Goal: Transaction & Acquisition: Obtain resource

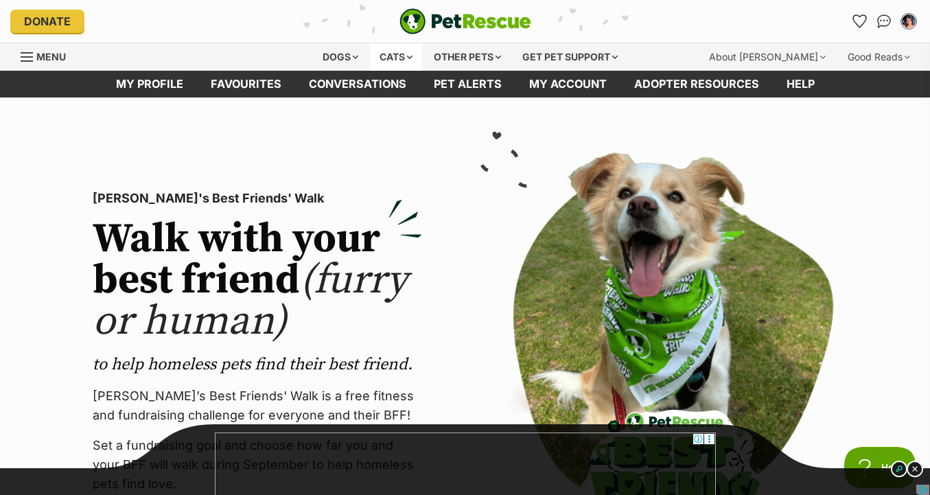
click at [395, 60] on div "Cats" at bounding box center [396, 56] width 52 height 27
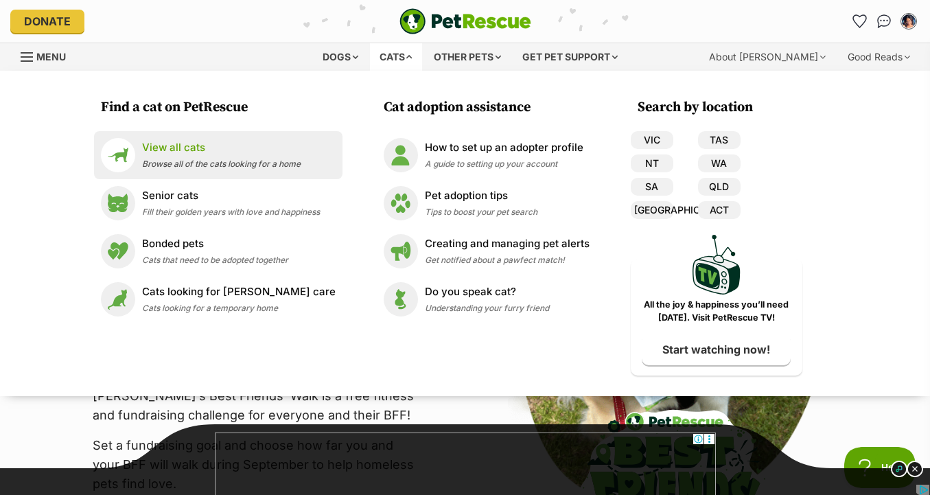
click at [211, 165] on span "Browse all of the cats looking for a home" at bounding box center [221, 164] width 159 height 10
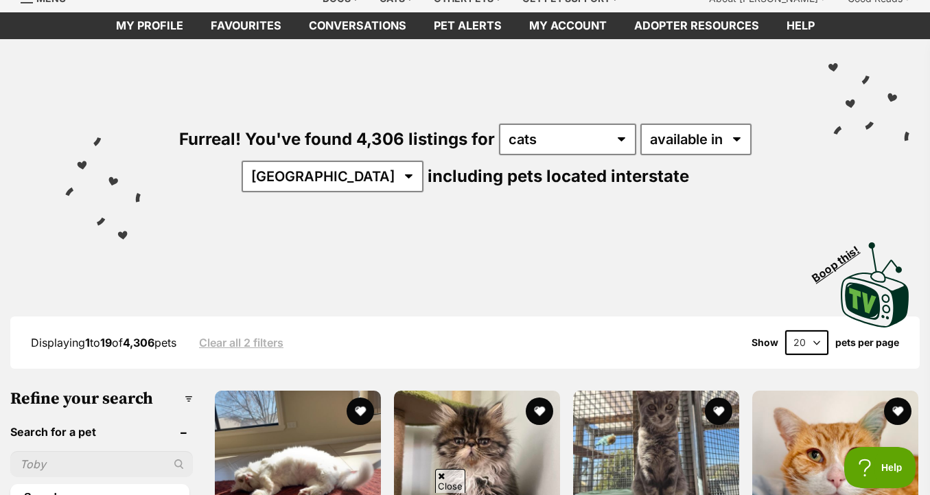
scroll to position [62, 0]
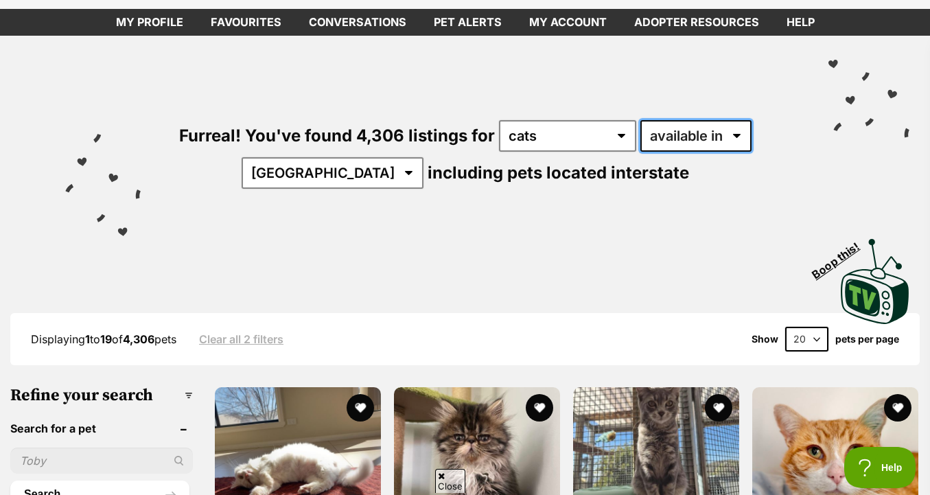
click at [722, 141] on select "available in located in" at bounding box center [695, 136] width 111 height 32
select select "disabled"
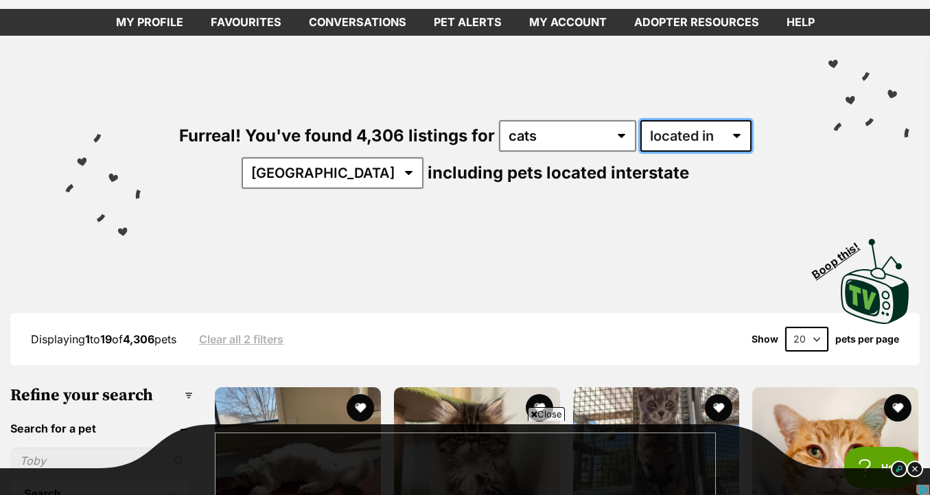
scroll to position [0, 0]
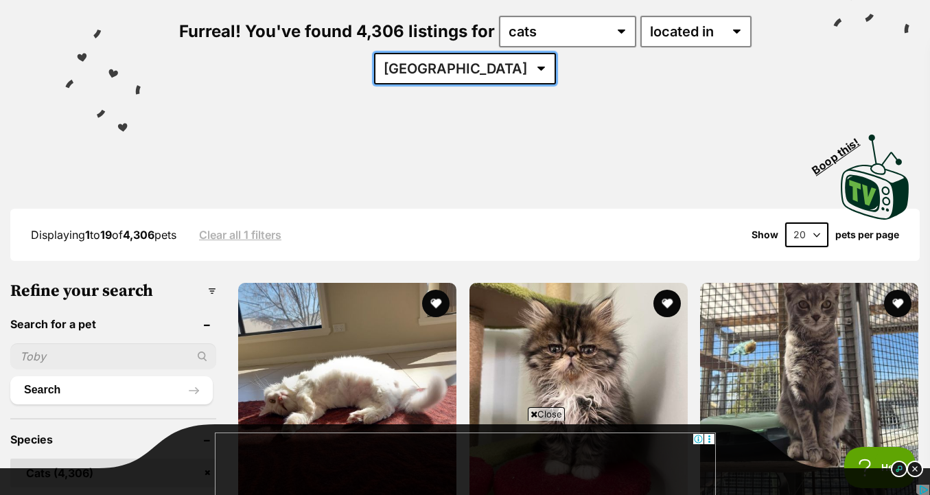
click at [479, 67] on select "Australia ACT NSW NT QLD SA TAS VIC WA" at bounding box center [465, 69] width 182 height 32
select select "VIC"
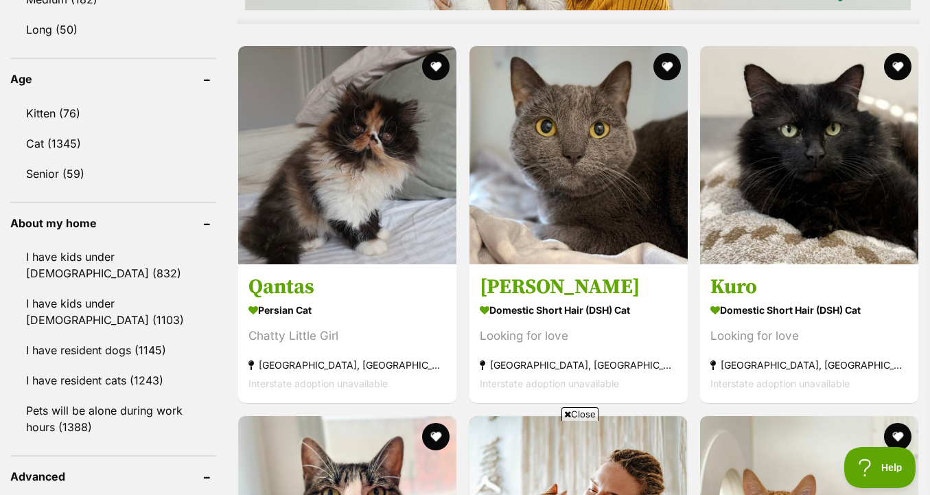
scroll to position [1386, 0]
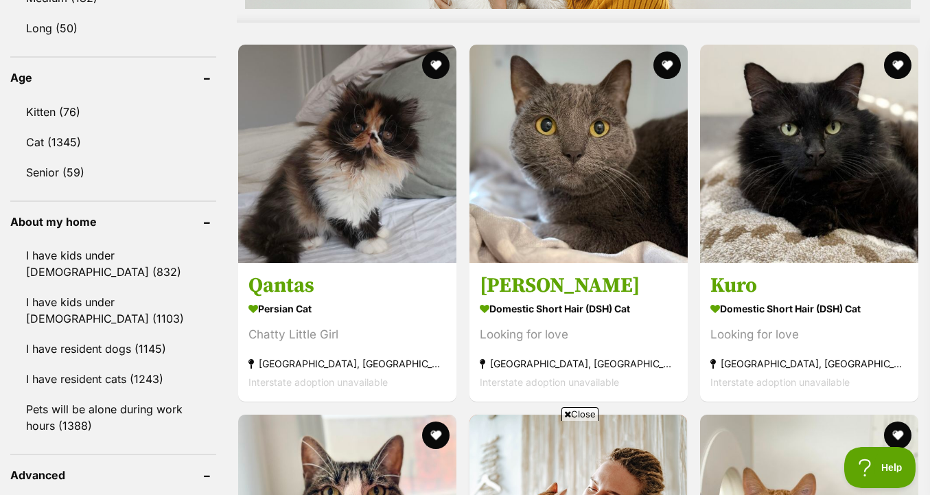
drag, startPoint x: 290, startPoint y: 222, endPoint x: 470, endPoint y: 165, distance: 188.8
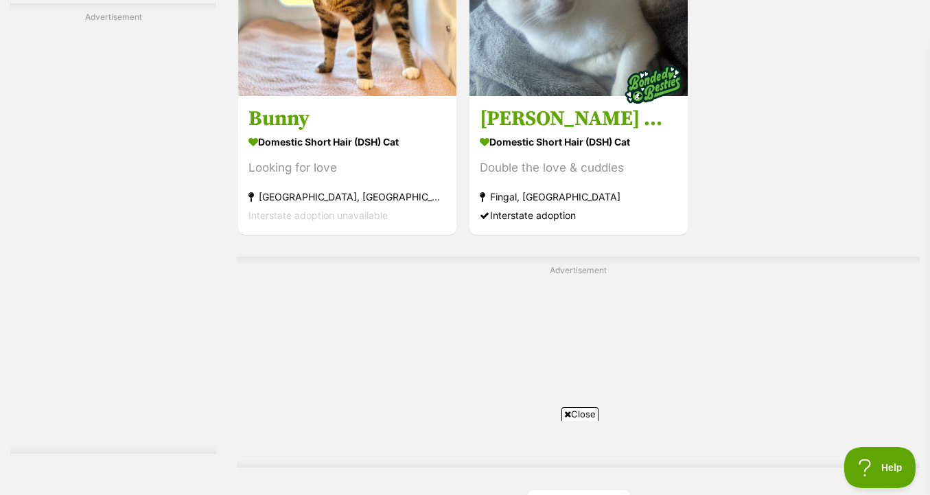
scroll to position [3424, 0]
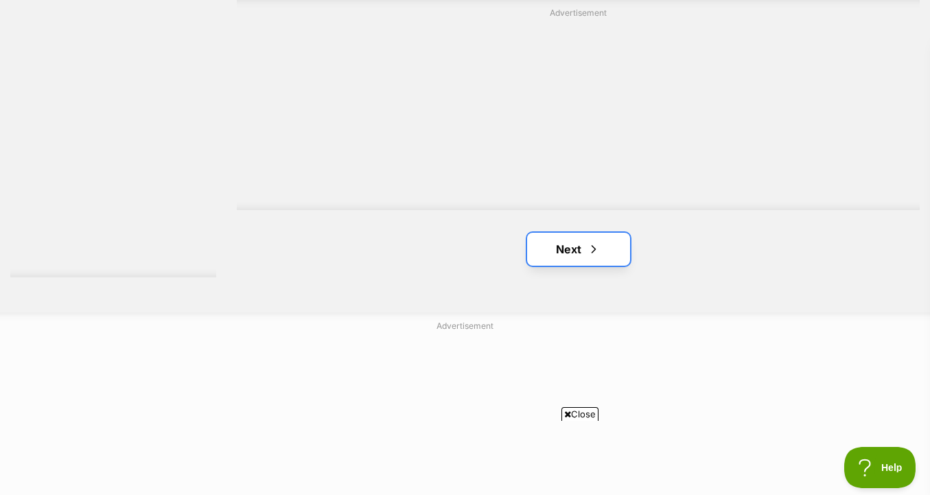
click at [601, 250] on link "Next" at bounding box center [578, 249] width 103 height 33
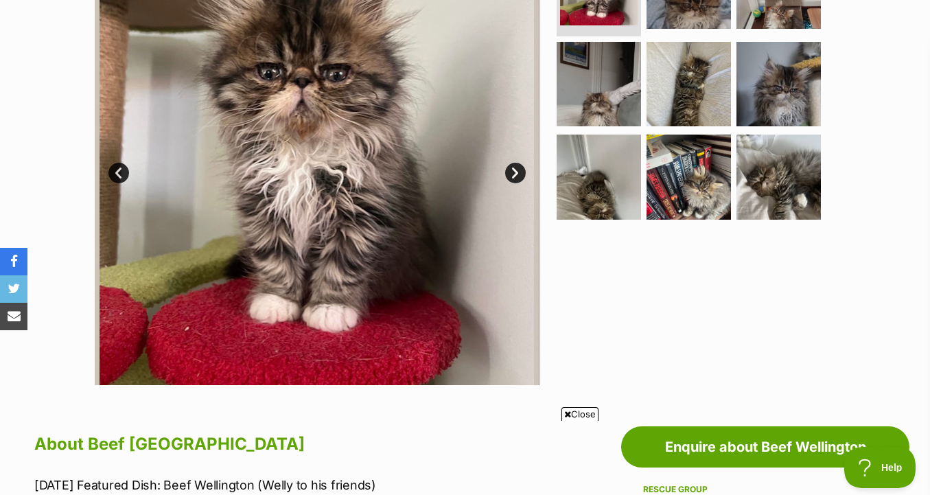
scroll to position [204, 0]
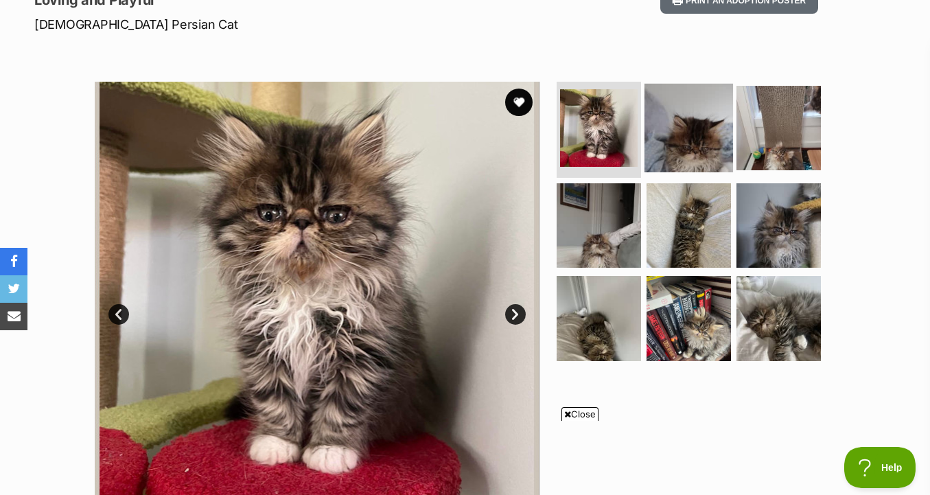
click at [701, 117] on img at bounding box center [688, 128] width 89 height 89
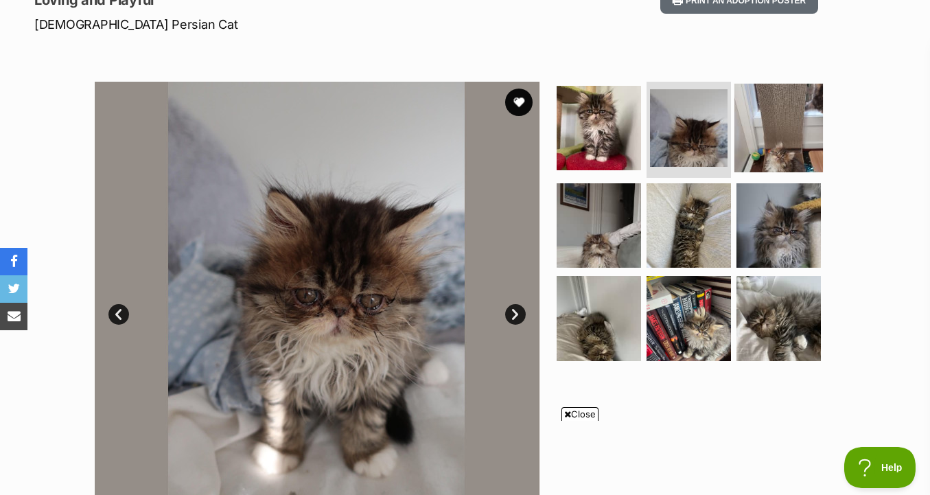
click at [800, 118] on img at bounding box center [778, 128] width 89 height 89
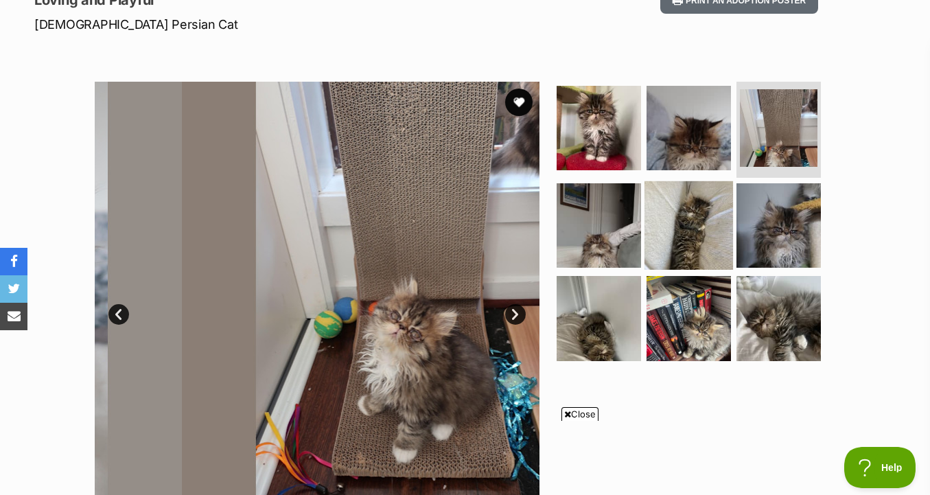
click at [693, 191] on img at bounding box center [688, 225] width 89 height 89
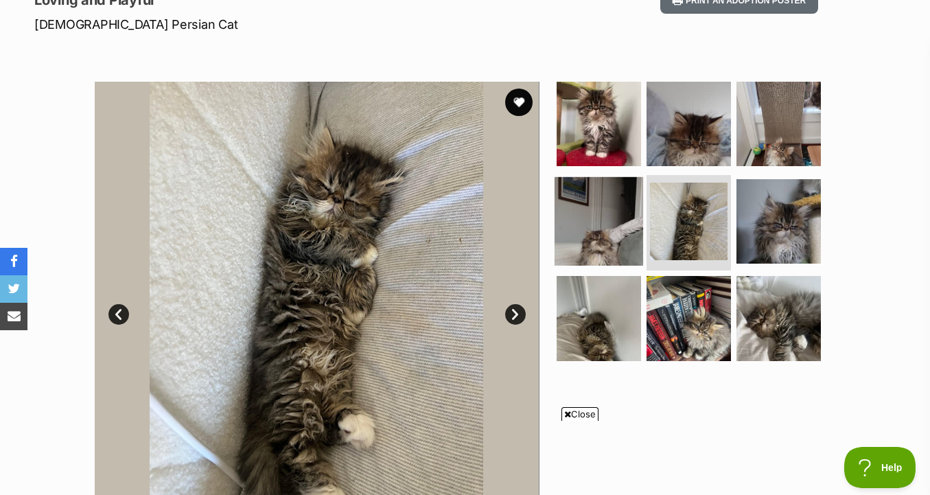
click at [627, 218] on img at bounding box center [599, 220] width 89 height 89
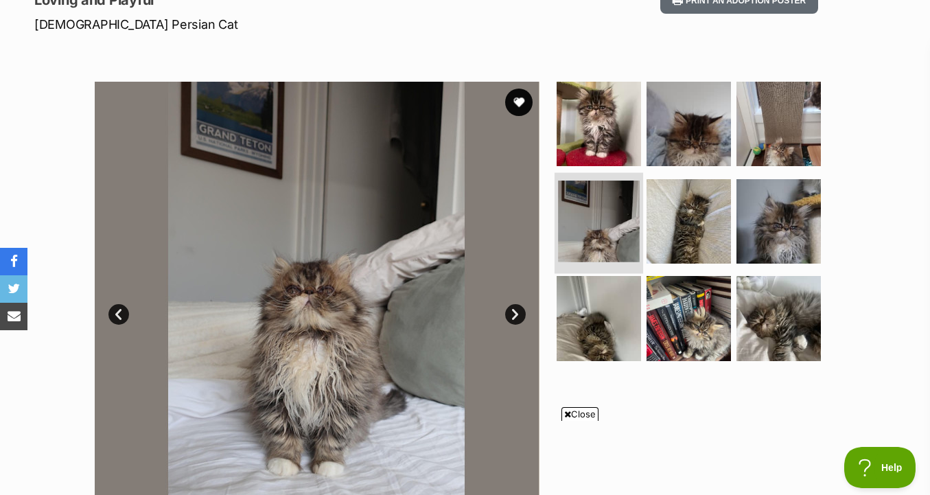
scroll to position [0, 0]
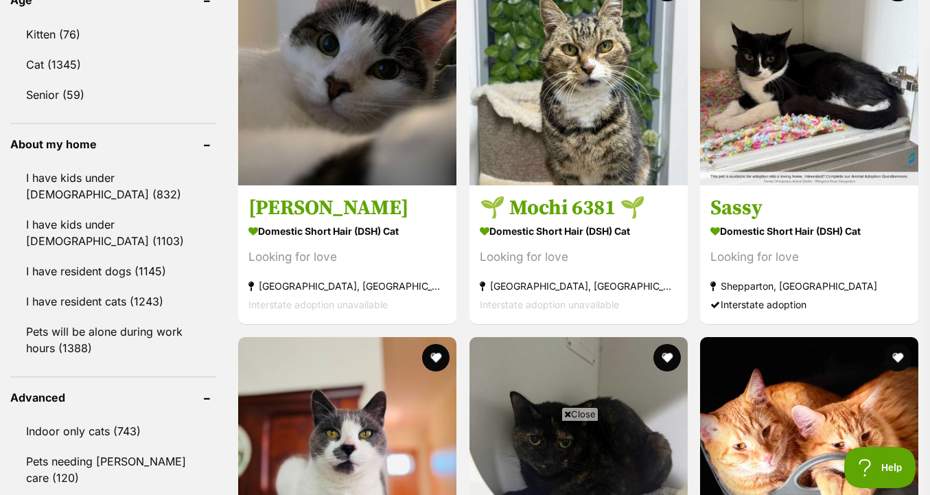
scroll to position [1424, 0]
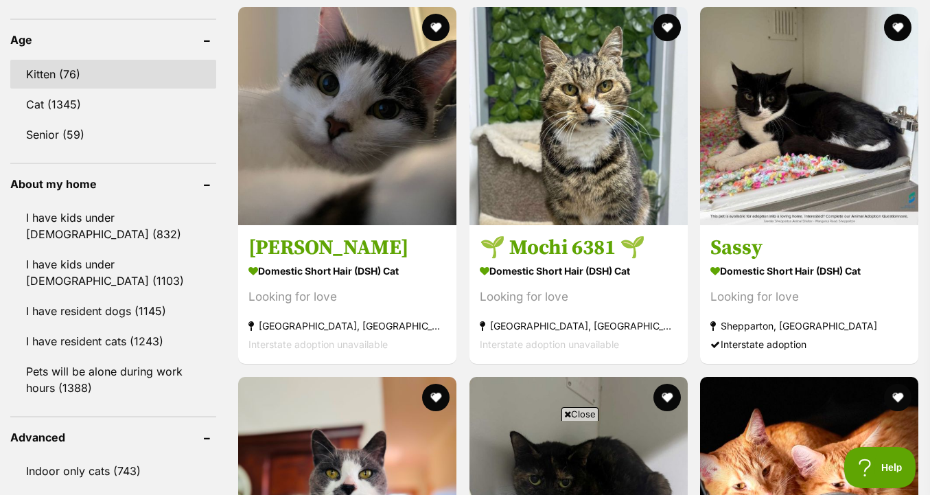
click at [89, 74] on link "Kitten (76)" at bounding box center [113, 74] width 206 height 29
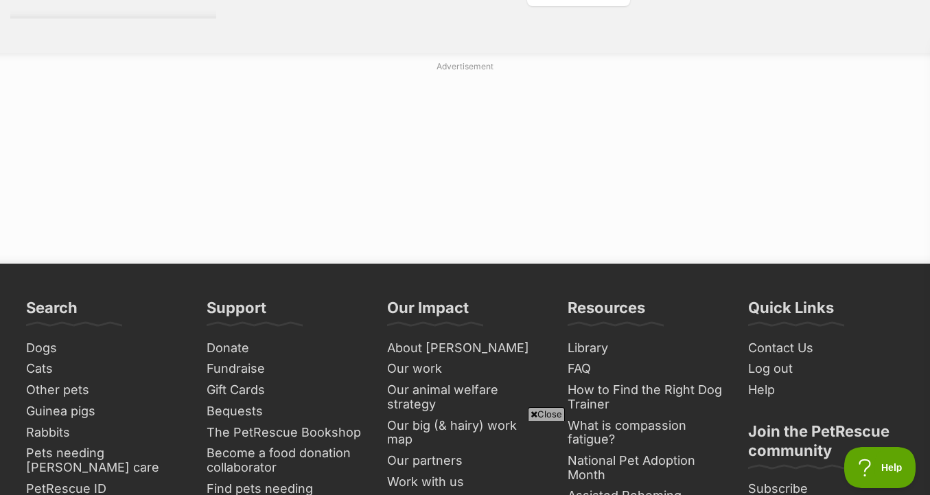
scroll to position [3446, 0]
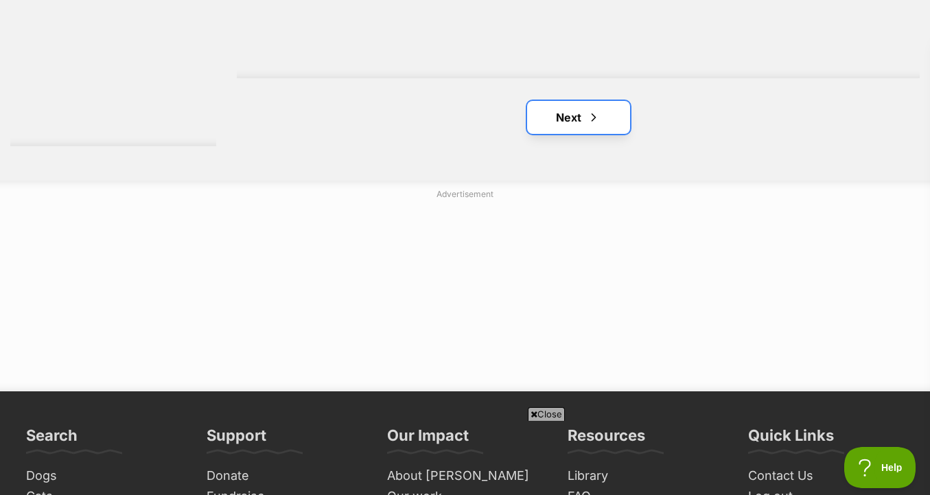
click at [597, 125] on span "Next page" at bounding box center [594, 117] width 14 height 16
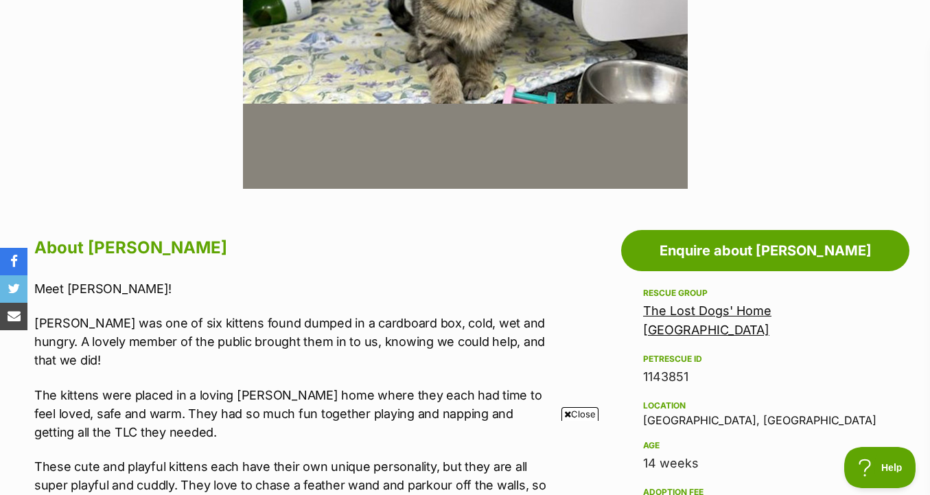
scroll to position [617, 0]
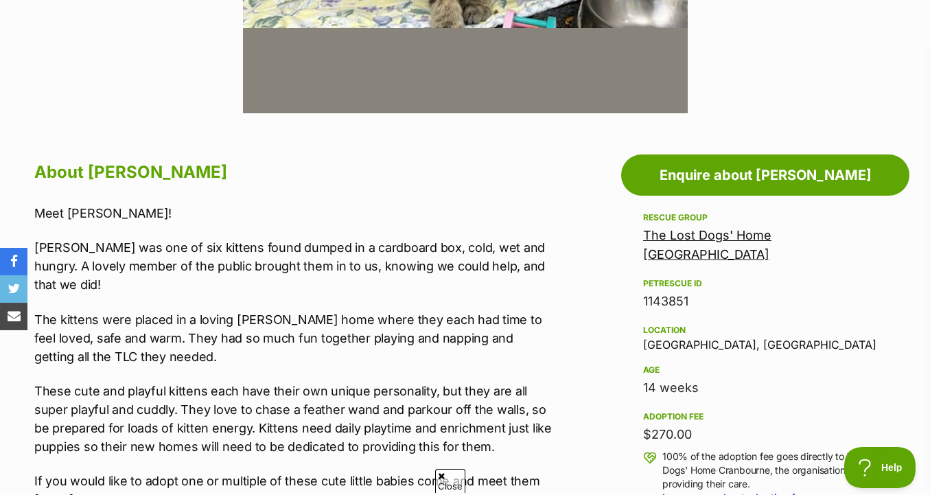
click at [710, 238] on link "The Lost Dogs' Home [GEOGRAPHIC_DATA]" at bounding box center [707, 245] width 128 height 34
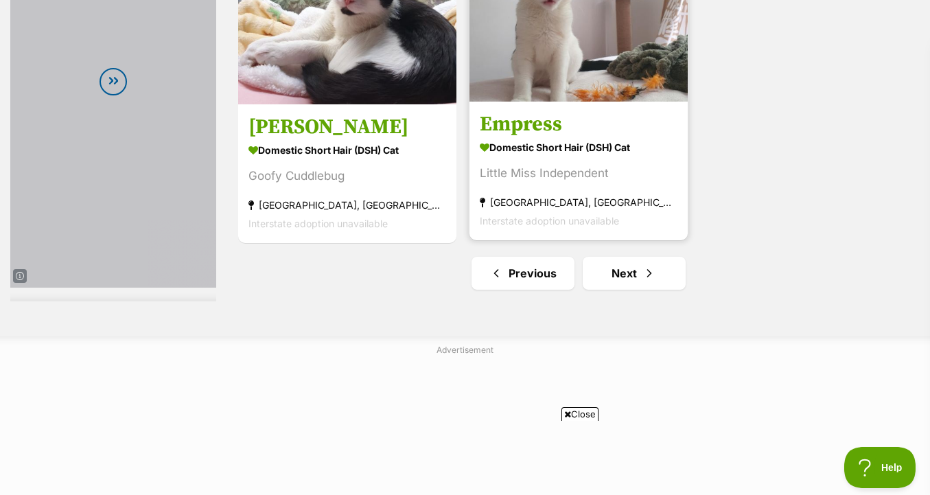
scroll to position [3489, 0]
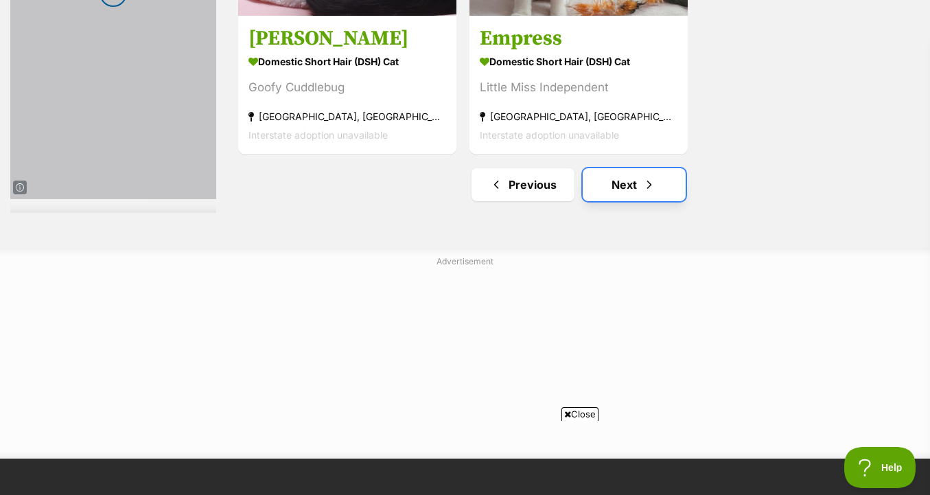
click at [629, 194] on link "Next" at bounding box center [634, 184] width 103 height 33
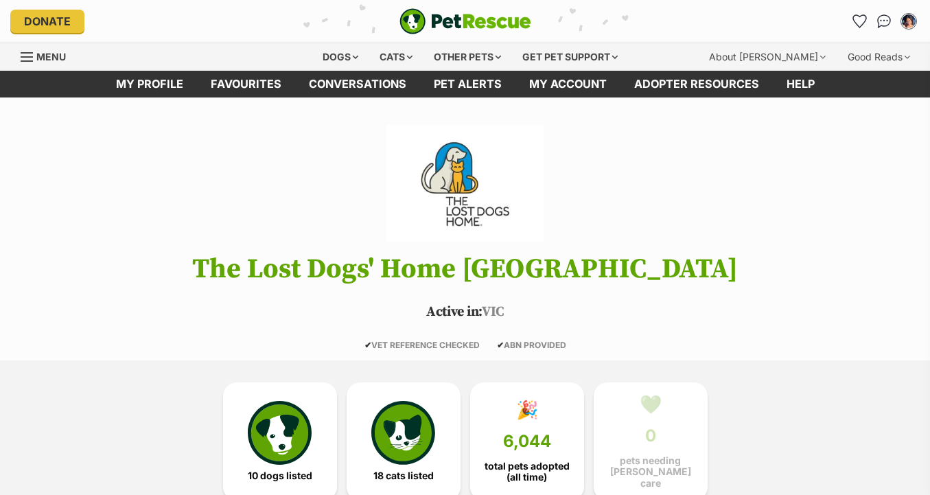
scroll to position [143, 0]
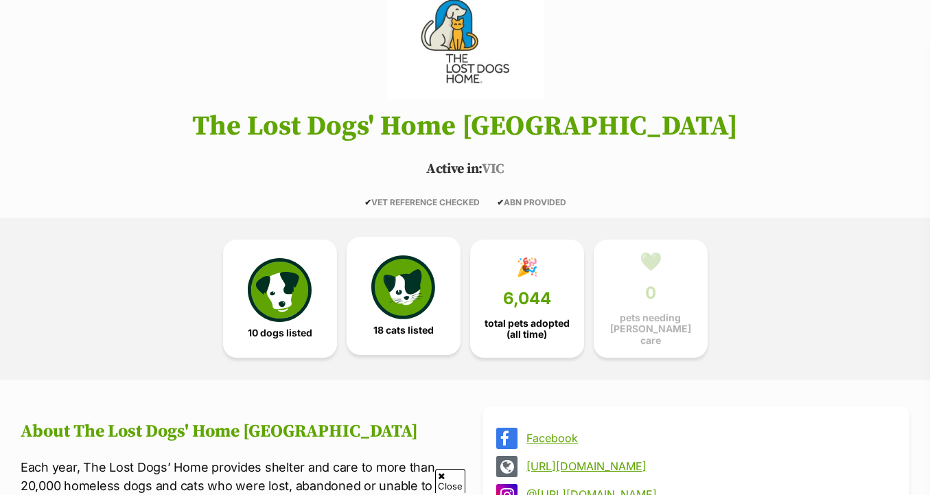
click at [394, 297] on img at bounding box center [402, 286] width 63 height 63
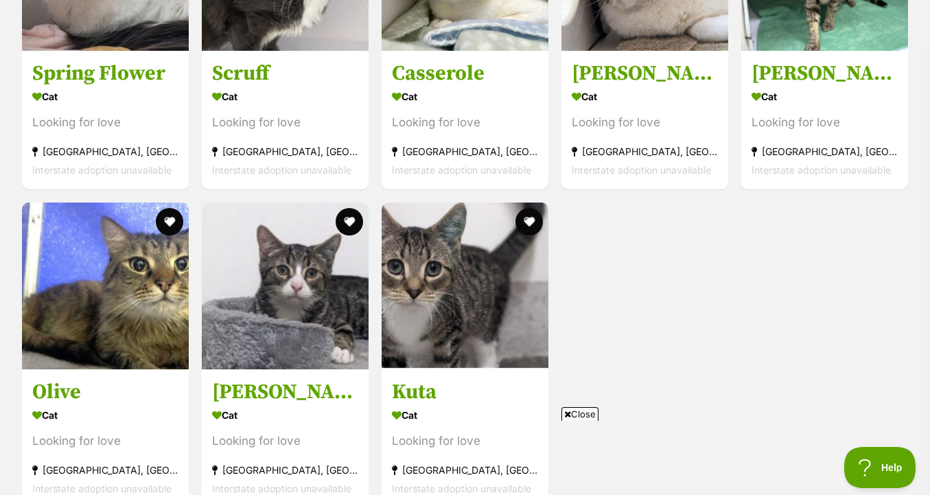
scroll to position [1850, 0]
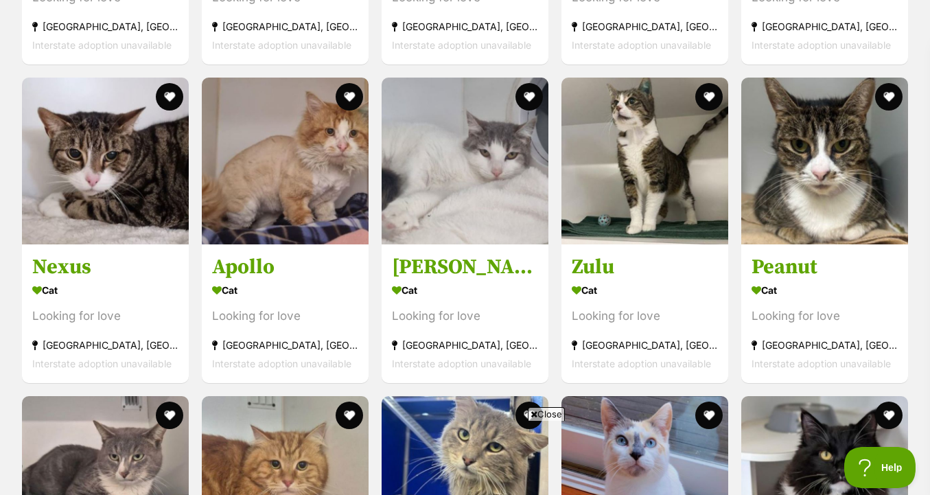
scroll to position [1124, 0]
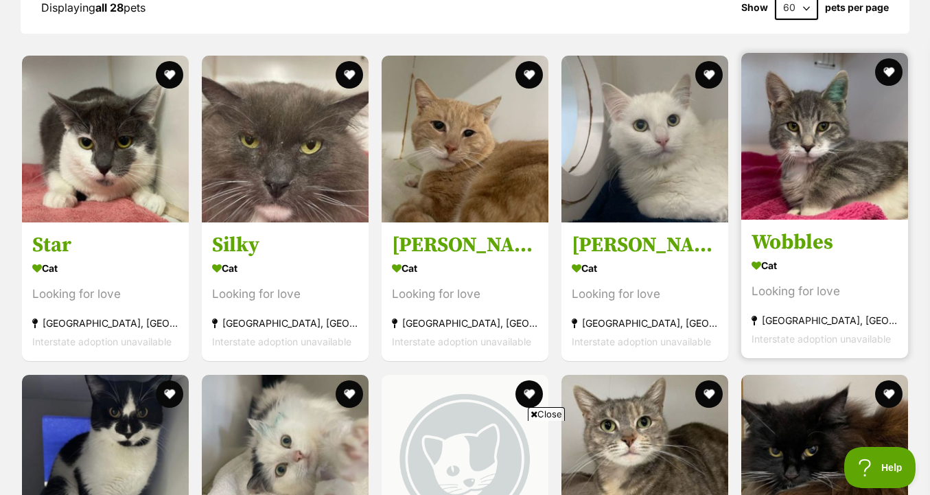
click at [815, 188] on img at bounding box center [824, 136] width 167 height 167
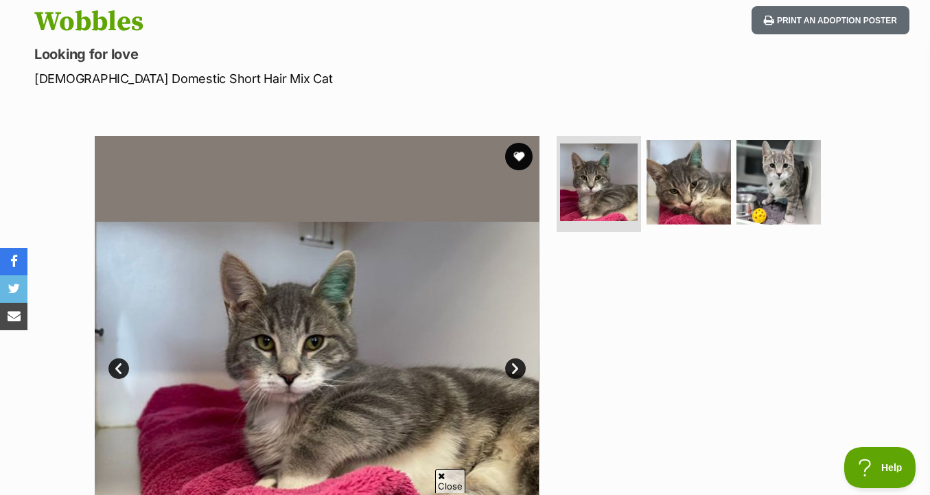
click at [762, 227] on ul at bounding box center [694, 187] width 281 height 102
click at [782, 198] on img at bounding box center [778, 182] width 89 height 89
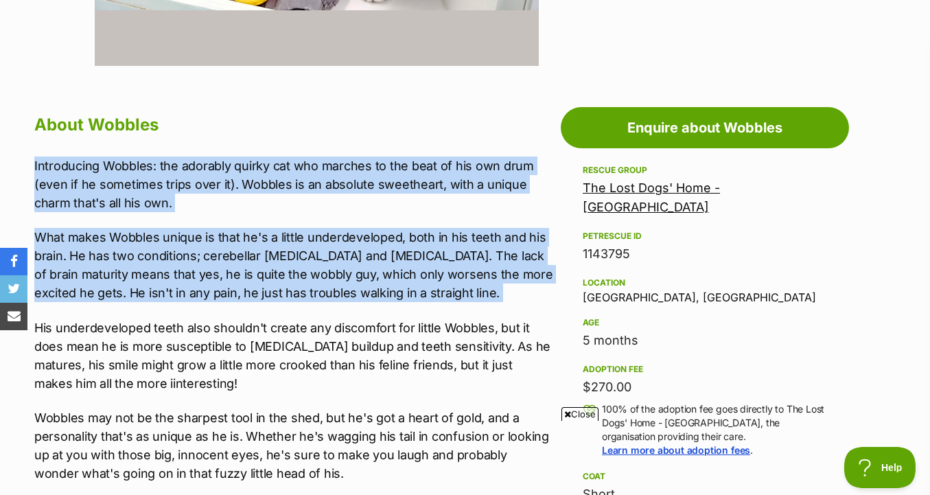
drag, startPoint x: 472, startPoint y: 119, endPoint x: 461, endPoint y: 308, distance: 189.1
click at [461, 308] on div "About Wobbles Introducing Wobbles: the adorably quirky cat who marches to the b…" at bounding box center [294, 296] width 520 height 373
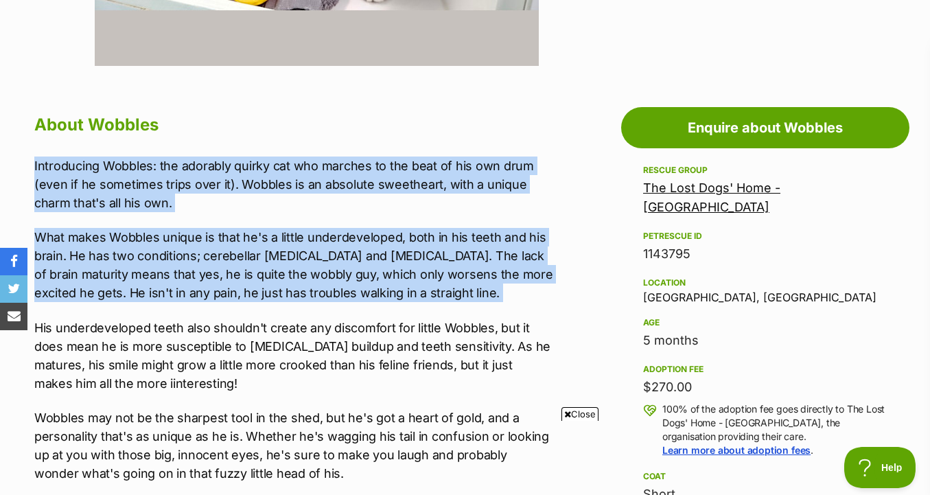
click at [461, 308] on div "Introducing Wobbles: the adorably quirky cat who marches to the beat of his own…" at bounding box center [294, 319] width 520 height 326
drag, startPoint x: 472, startPoint y: 307, endPoint x: 474, endPoint y: 129, distance: 177.8
click at [474, 129] on div "About Wobbles Introducing Wobbles: the adorably quirky cat who marches to the b…" at bounding box center [294, 296] width 520 height 373
click at [474, 129] on h2 "About Wobbles" at bounding box center [294, 125] width 520 height 30
drag, startPoint x: 500, startPoint y: 146, endPoint x: 496, endPoint y: 295, distance: 149.0
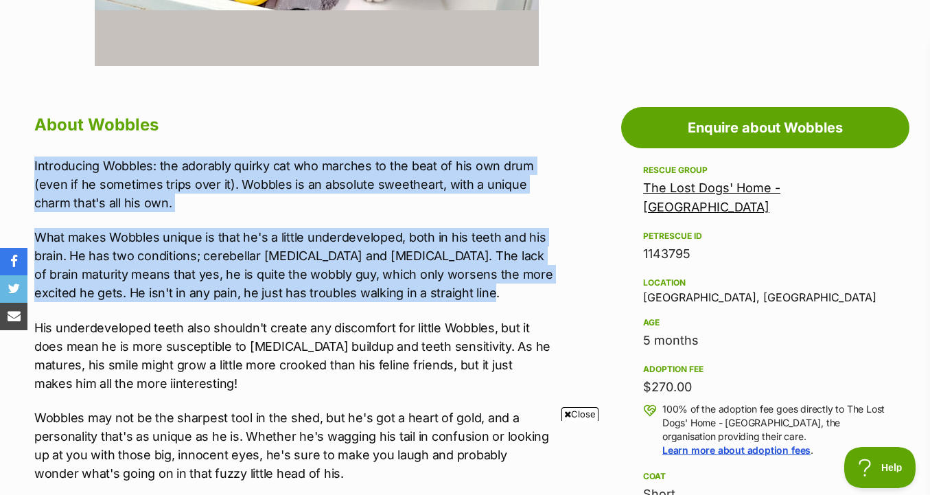
click at [496, 295] on div "About Wobbles Introducing Wobbles: the adorably quirky cat who marches to the b…" at bounding box center [294, 296] width 520 height 373
click at [496, 295] on p "What makes Wobbles unique is that he's a little underdeveloped, both in his tee…" at bounding box center [294, 265] width 520 height 74
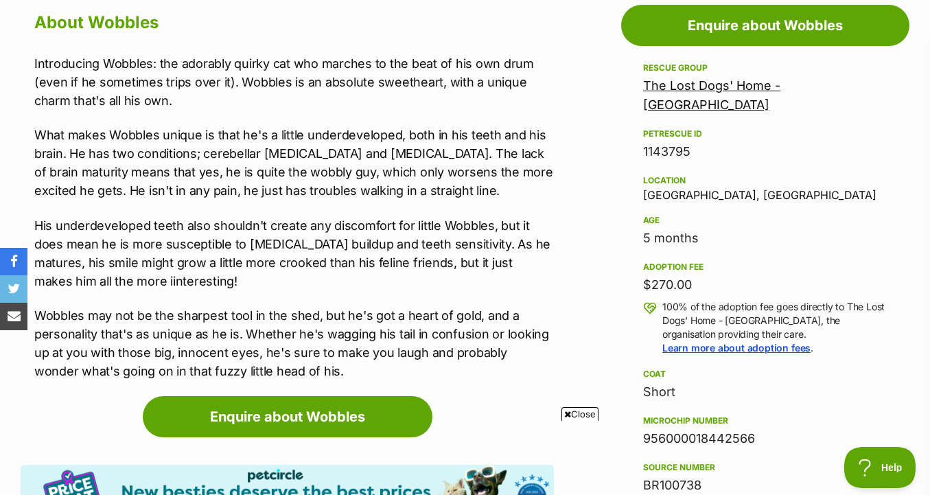
scroll to position [769, 0]
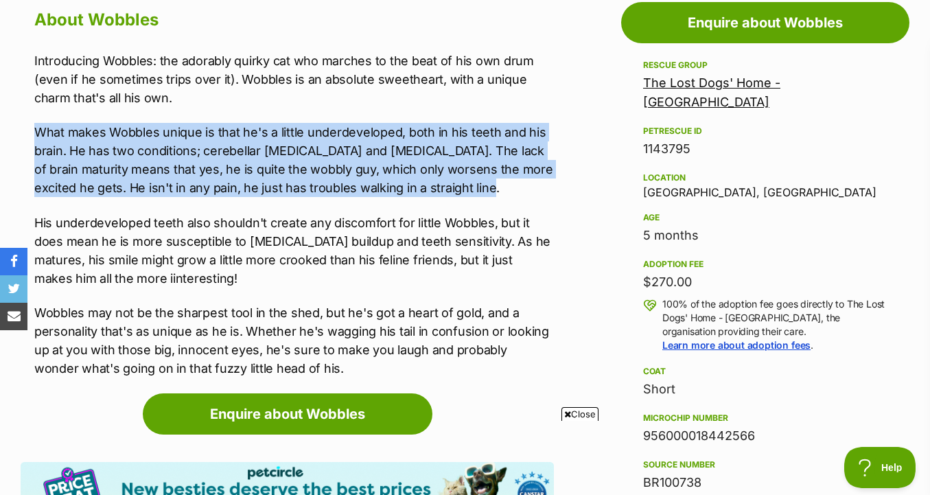
drag, startPoint x: 529, startPoint y: 116, endPoint x: 529, endPoint y: 196, distance: 80.3
click at [529, 196] on div "Introducing Wobbles: the adorably quirky cat who marches to the beat of his own…" at bounding box center [294, 214] width 520 height 326
click at [529, 196] on p "What makes Wobbles unique is that he's a little underdeveloped, both in his tee…" at bounding box center [294, 160] width 520 height 74
drag, startPoint x: 529, startPoint y: 196, endPoint x: 532, endPoint y: 112, distance: 84.5
click at [532, 112] on div "Introducing Wobbles: the adorably quirky cat who marches to the beat of his own…" at bounding box center [294, 214] width 520 height 326
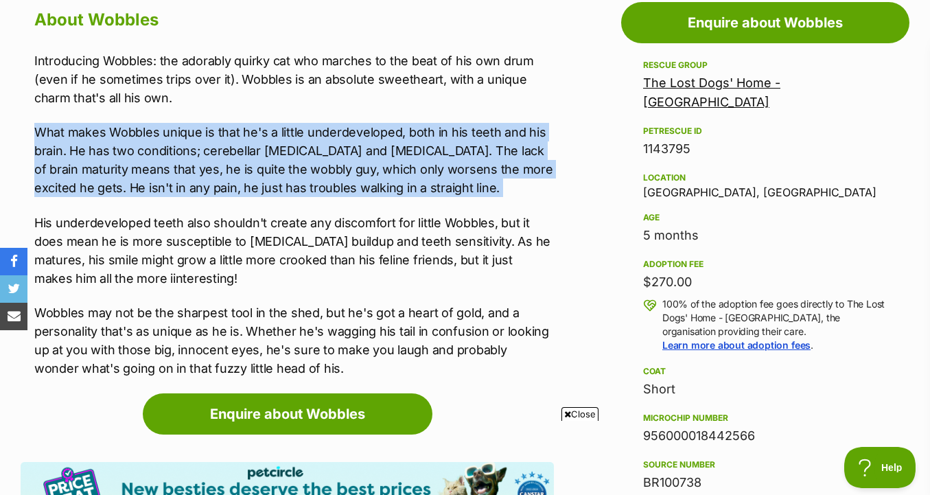
click at [532, 112] on div "Introducing Wobbles: the adorably quirky cat who marches to the beat of his own…" at bounding box center [294, 214] width 520 height 326
drag, startPoint x: 532, startPoint y: 112, endPoint x: 528, endPoint y: 189, distance: 77.0
click at [528, 189] on div "Introducing Wobbles: the adorably quirky cat who marches to the beat of his own…" at bounding box center [294, 214] width 520 height 326
click at [528, 189] on p "What makes Wobbles unique is that he's a little underdeveloped, both in his tee…" at bounding box center [294, 160] width 520 height 74
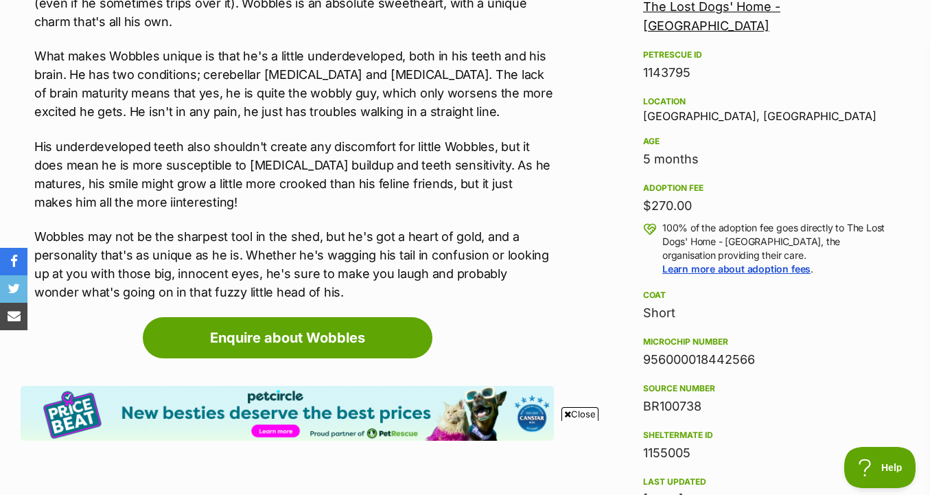
scroll to position [848, 0]
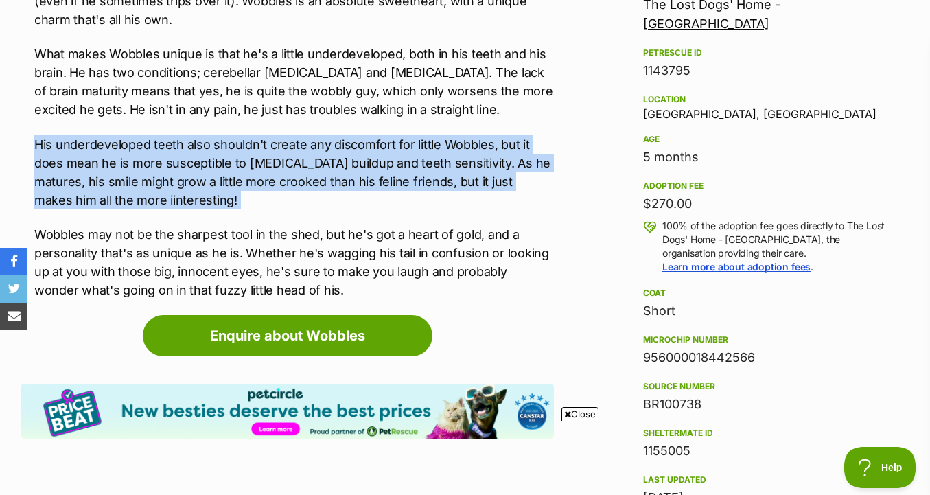
drag, startPoint x: 533, startPoint y: 120, endPoint x: 532, endPoint y: 221, distance: 100.9
click at [532, 221] on div "Introducing Wobbles: the adorably quirky cat who marches to the beat of his own…" at bounding box center [294, 136] width 520 height 326
drag, startPoint x: 530, startPoint y: 211, endPoint x: 530, endPoint y: 124, distance: 87.2
click at [530, 124] on div "Introducing Wobbles: the adorably quirky cat who marches to the beat of his own…" at bounding box center [294, 136] width 520 height 326
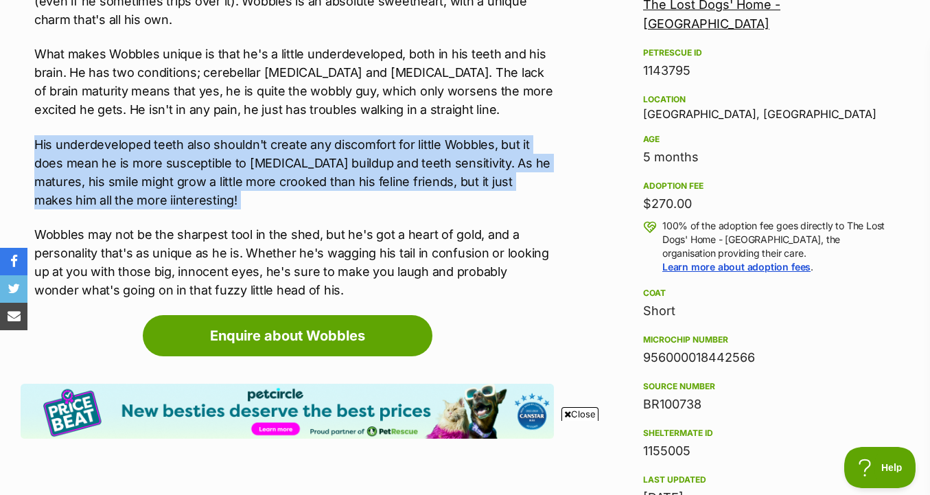
click at [530, 124] on div "Introducing Wobbles: the adorably quirky cat who marches to the beat of his own…" at bounding box center [294, 136] width 520 height 326
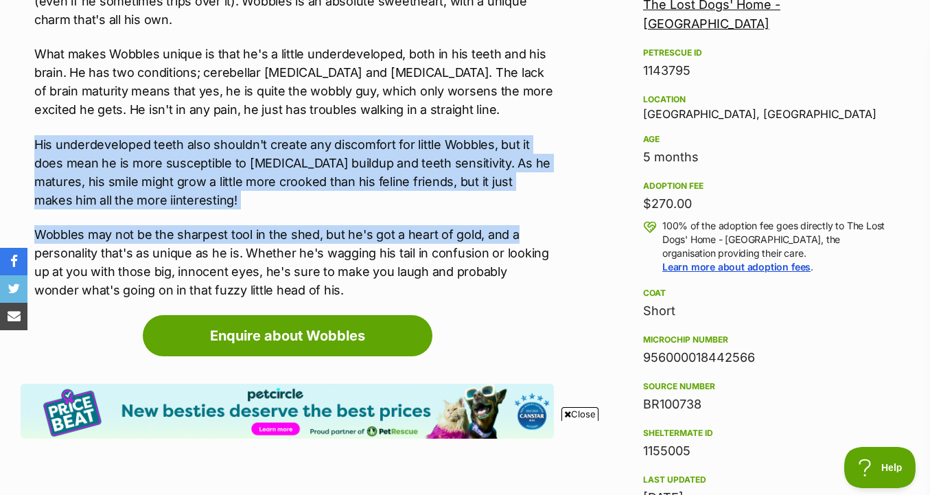
drag, startPoint x: 530, startPoint y: 124, endPoint x: 529, endPoint y: 235, distance: 110.5
click at [529, 235] on div "Introducing Wobbles: the adorably quirky cat who marches to the beat of his own…" at bounding box center [294, 136] width 520 height 326
click at [529, 235] on p "Wobbles may not be the sharpest tool in the shed, but he's got a heart of gold,…" at bounding box center [294, 262] width 520 height 74
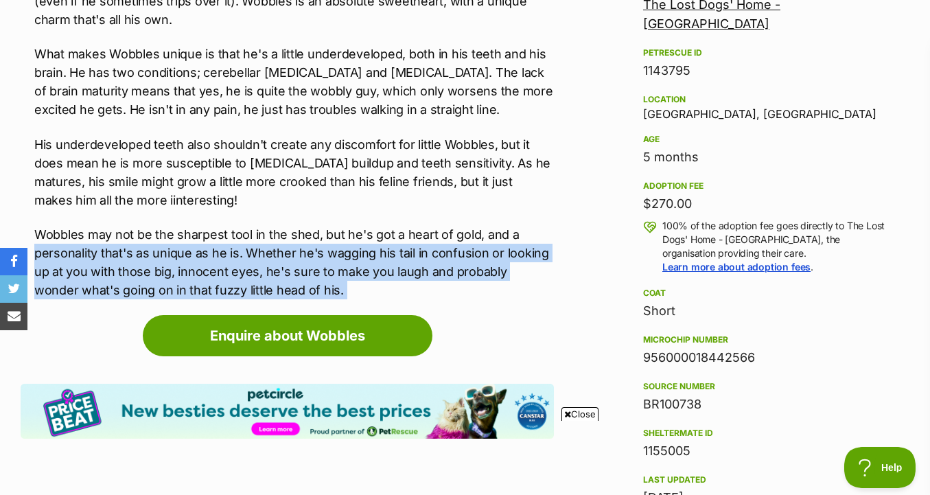
drag, startPoint x: 529, startPoint y: 228, endPoint x: 528, endPoint y: 321, distance: 92.7
click at [528, 321] on div "Enquire about Wobbles Find available pets like this! Pet Circle, new besties de…" at bounding box center [287, 378] width 533 height 126
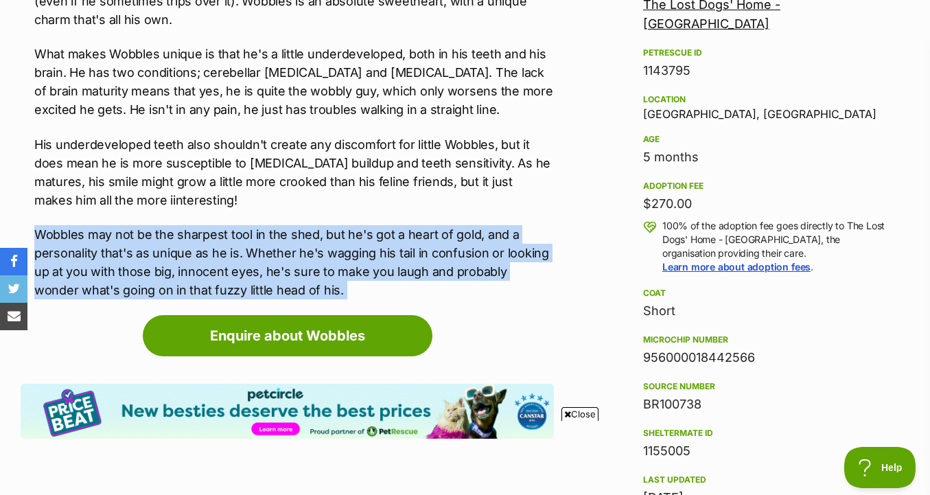
drag, startPoint x: 526, startPoint y: 303, endPoint x: 527, endPoint y: 212, distance: 91.3
click at [527, 212] on div "Introducing Wobbles: the adorably quirky cat who marches to the beat of his own…" at bounding box center [294, 136] width 520 height 326
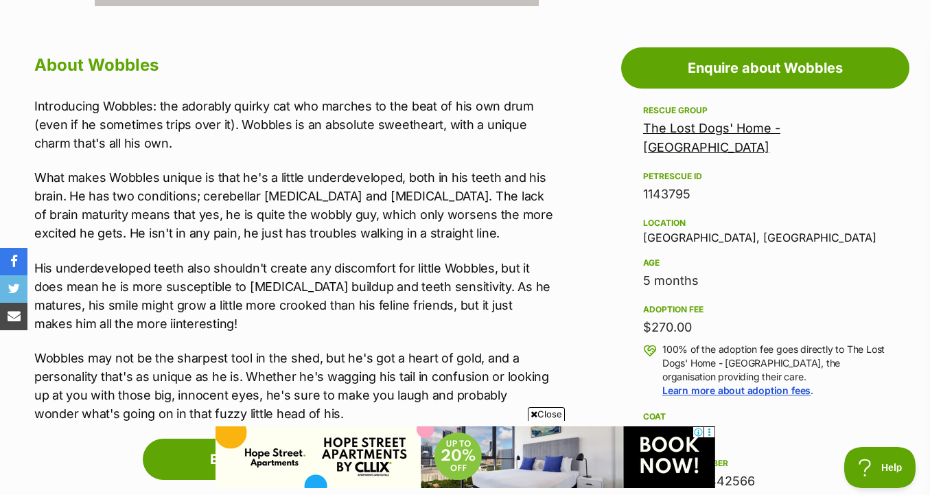
scroll to position [845, 0]
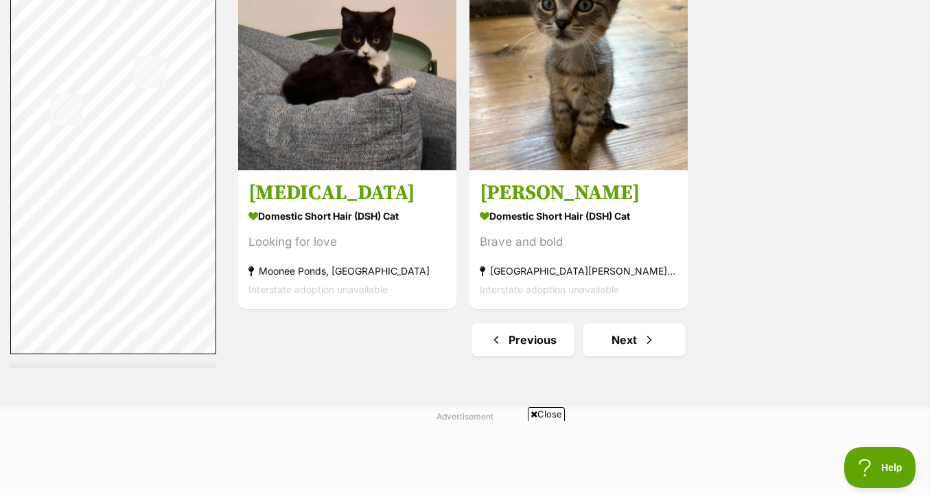
scroll to position [3617, 0]
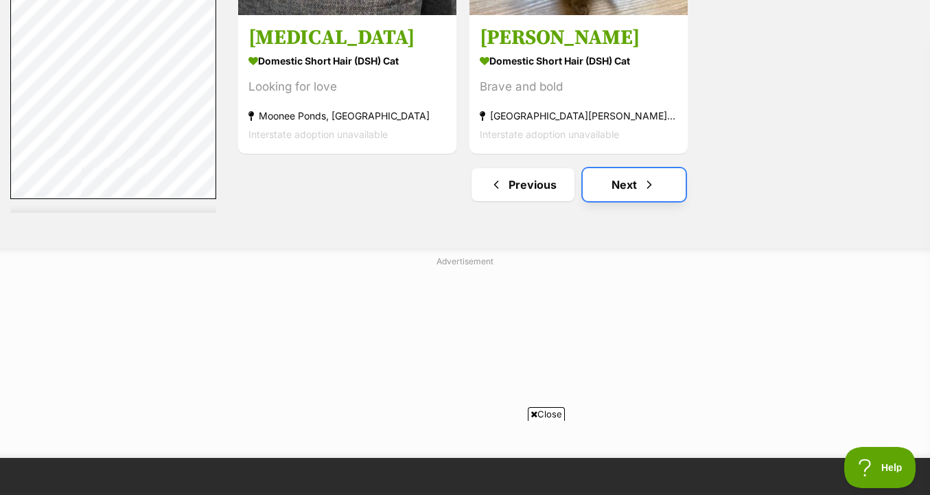
click at [629, 168] on link "Next" at bounding box center [634, 184] width 103 height 33
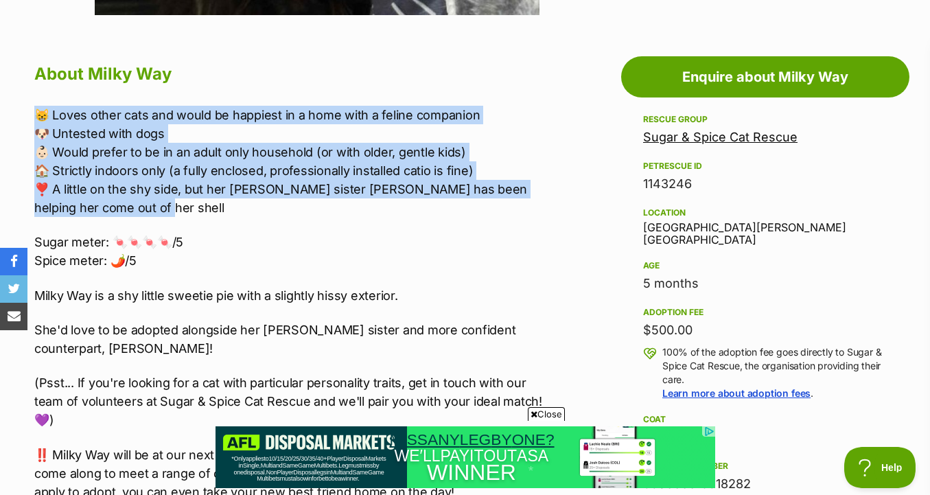
drag, startPoint x: 557, startPoint y: 95, endPoint x: 542, endPoint y: 203, distance: 108.7
click at [542, 203] on p "😸 Loves other cats and would be happiest in a home with a feline companion 🐶 Un…" at bounding box center [294, 161] width 520 height 111
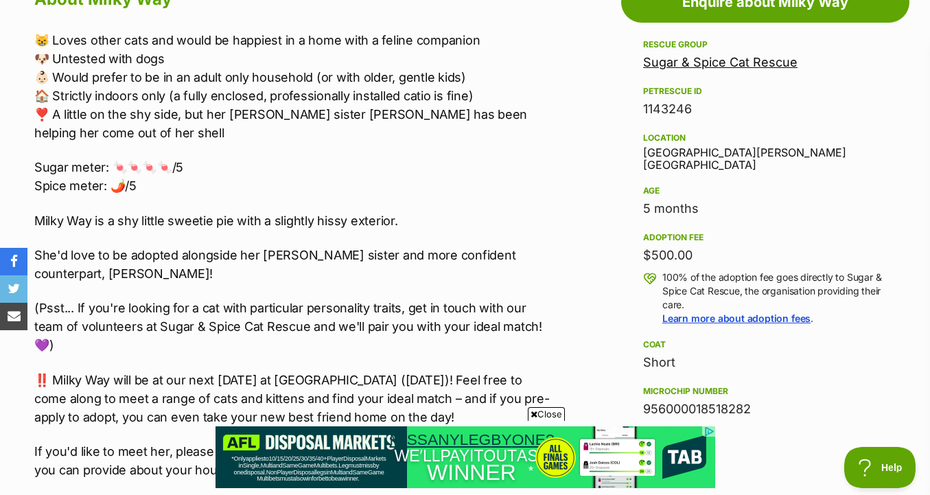
scroll to position [804, 0]
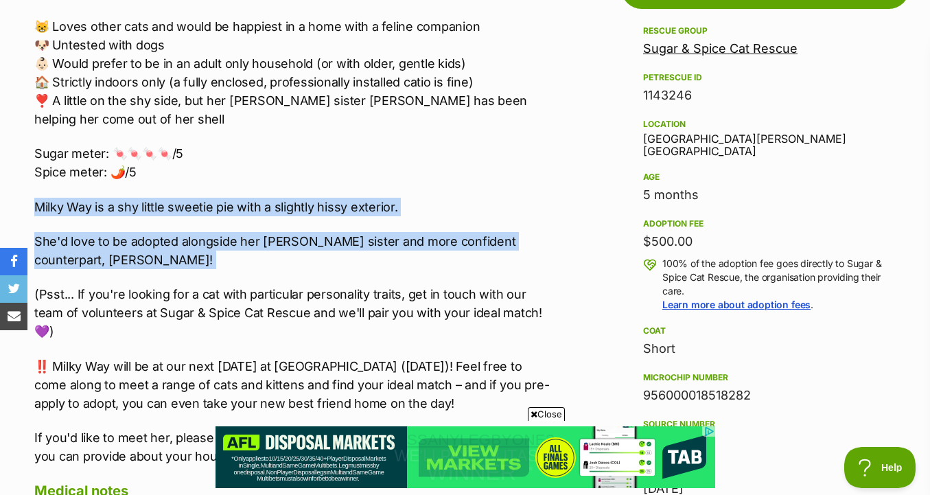
drag, startPoint x: 544, startPoint y: 172, endPoint x: 544, endPoint y: 273, distance: 101.6
click at [544, 273] on div "😸 Loves other cats and would be happiest in a home with a feline companion 🐶 Un…" at bounding box center [294, 241] width 520 height 448
click at [542, 261] on p "She'd love to be adopted alongside her foster sister and more confident counter…" at bounding box center [294, 250] width 520 height 37
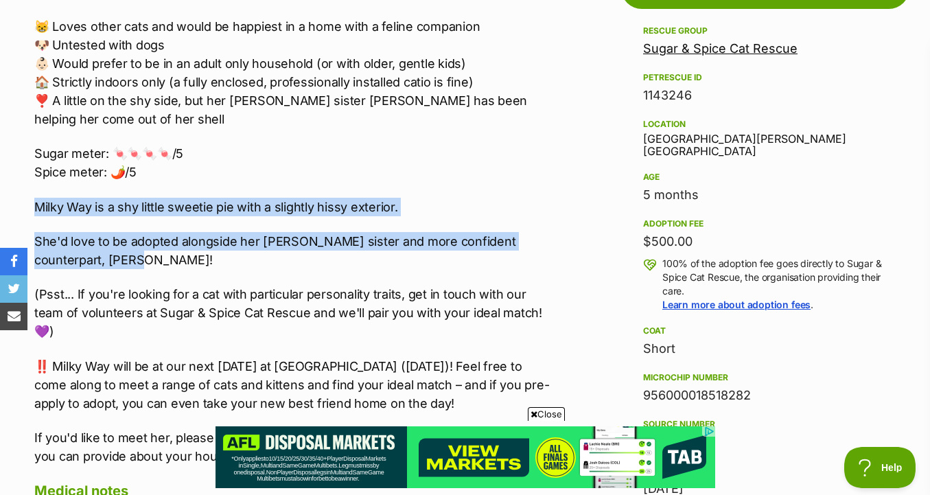
drag, startPoint x: 543, startPoint y: 264, endPoint x: 542, endPoint y: 182, distance: 82.4
click at [543, 182] on div "😸 Loves other cats and would be happiest in a home with a feline companion 🐶 Un…" at bounding box center [294, 241] width 520 height 448
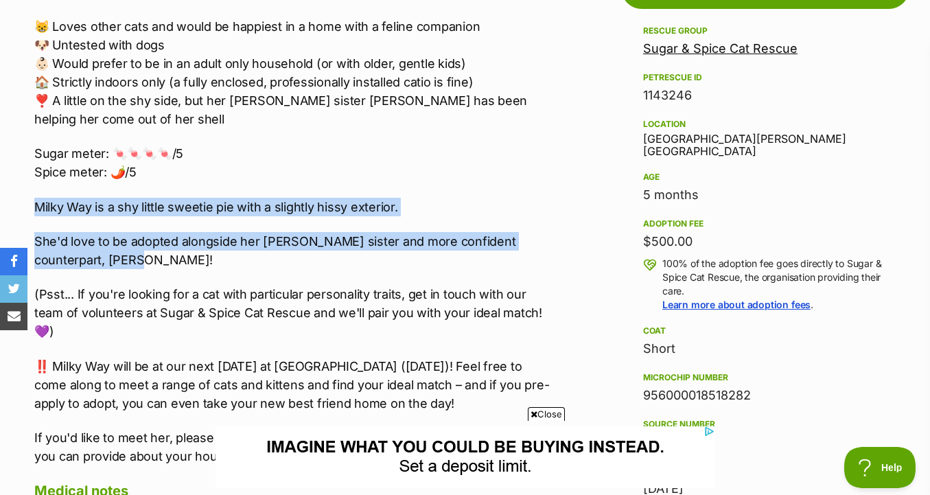
click at [542, 182] on div "😸 Loves other cats and would be happiest in a home with a feline companion 🐶 Un…" at bounding box center [294, 241] width 520 height 448
drag, startPoint x: 542, startPoint y: 182, endPoint x: 539, endPoint y: 262, distance: 79.7
click at [539, 262] on div "😸 Loves other cats and would be happiest in a home with a feline companion 🐶 Un…" at bounding box center [294, 241] width 520 height 448
click at [539, 262] on p "She'd love to be adopted alongside her foster sister and more confident counter…" at bounding box center [294, 250] width 520 height 37
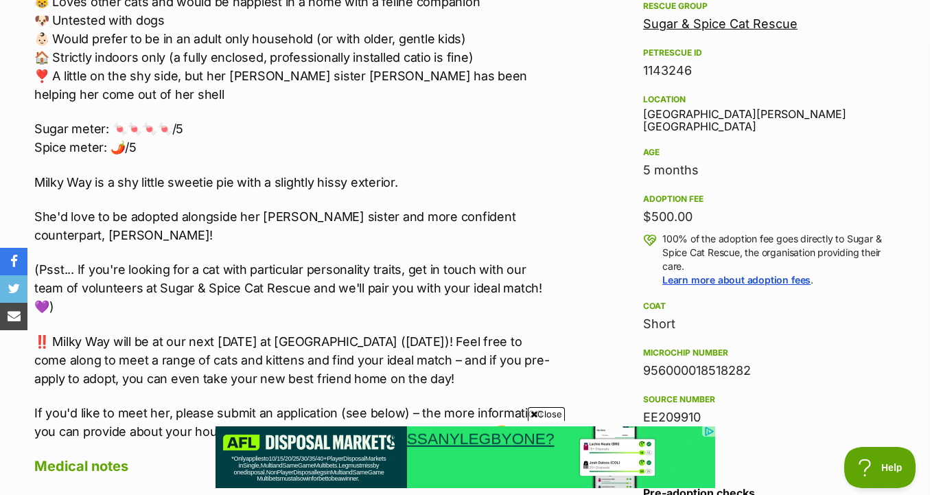
scroll to position [728, 0]
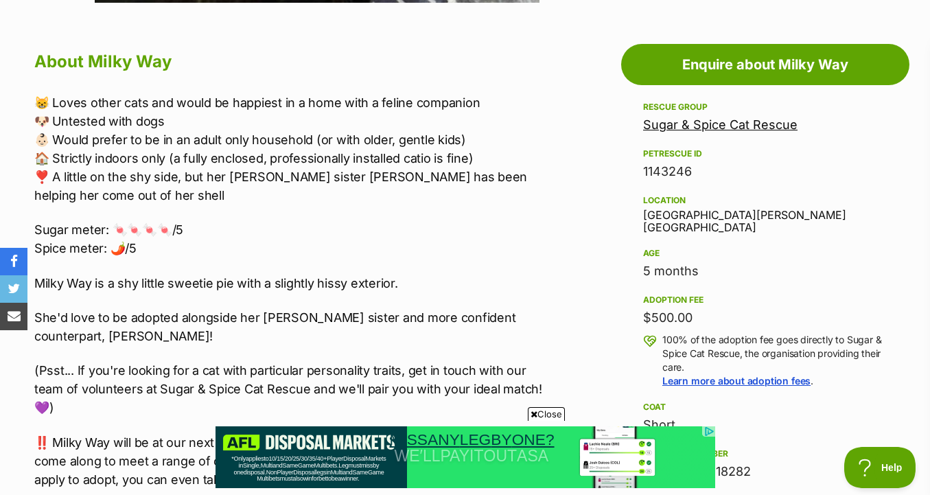
click at [660, 135] on div "Rescue group Sugar & Spice Cat Rescue PetRescue ID 1143246 Location Preston, VI…" at bounding box center [765, 337] width 244 height 476
click at [660, 130] on link "Sugar & Spice Cat Rescue" at bounding box center [720, 124] width 154 height 14
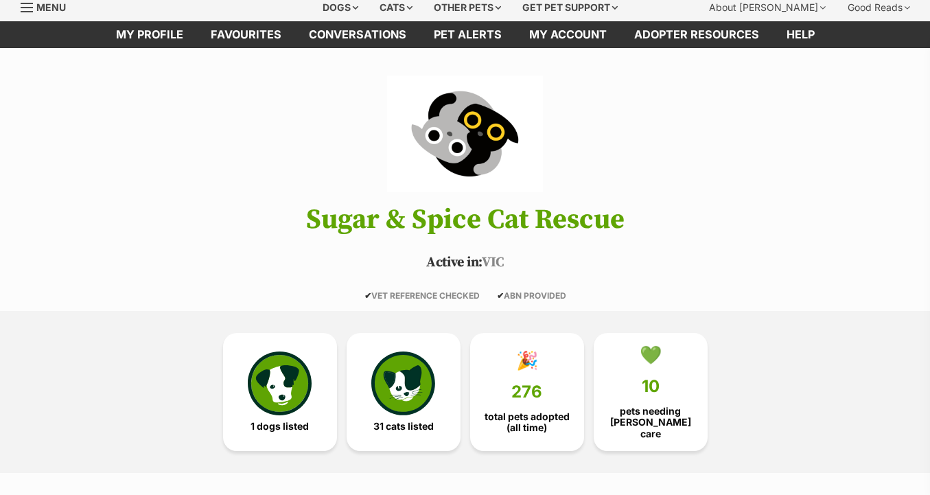
scroll to position [129, 0]
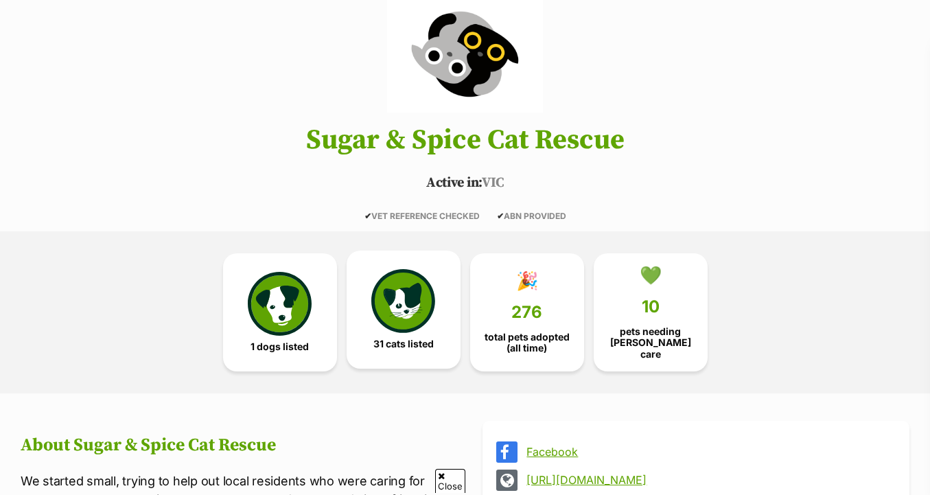
click at [410, 334] on link "31 cats listed" at bounding box center [404, 310] width 114 height 118
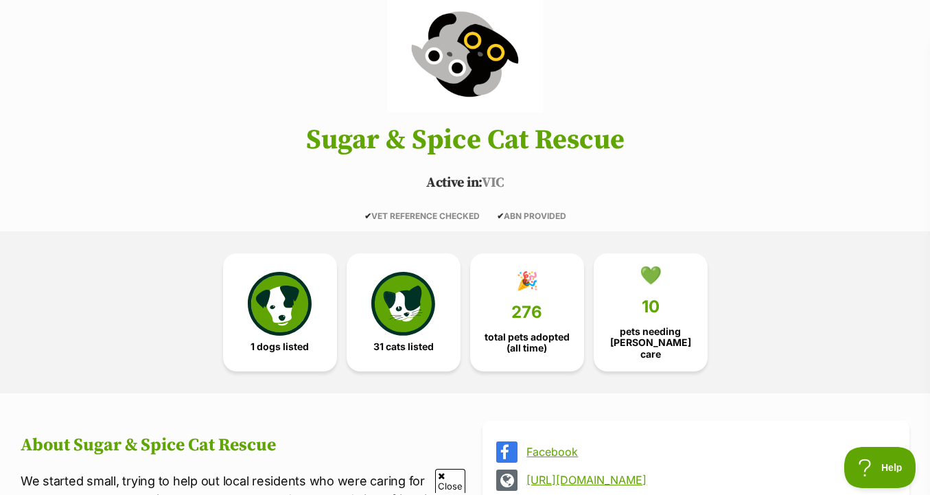
scroll to position [0, 0]
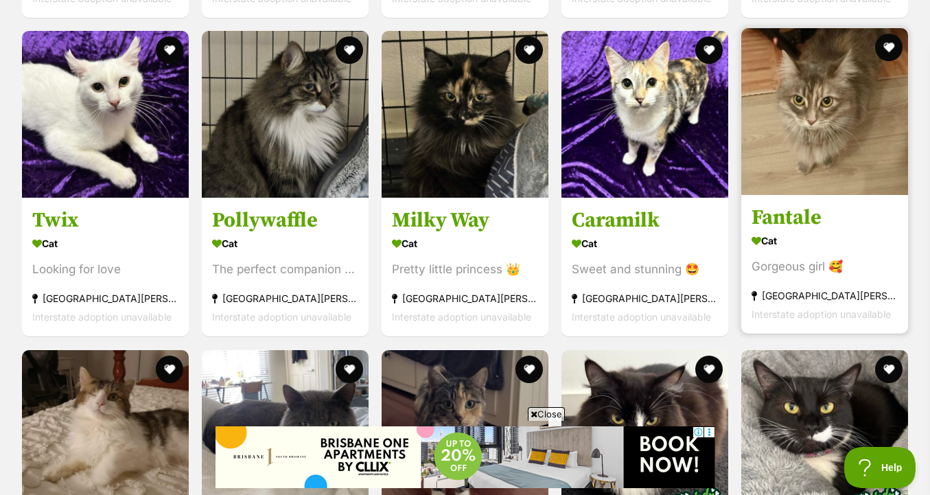
scroll to position [1700, 0]
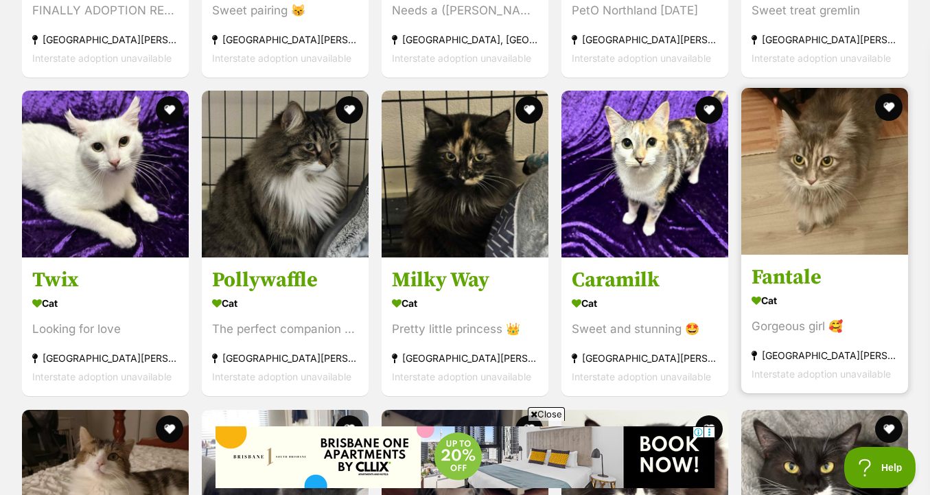
click at [782, 186] on img at bounding box center [824, 171] width 167 height 167
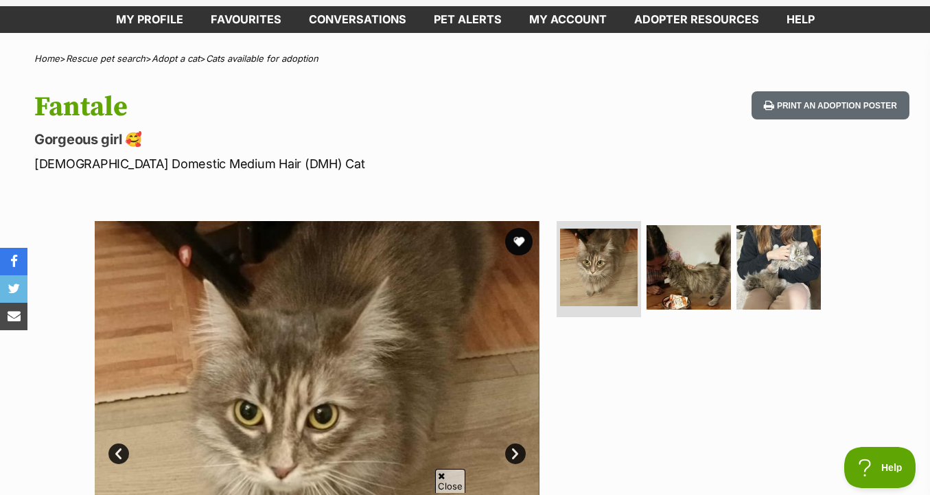
scroll to position [77, 0]
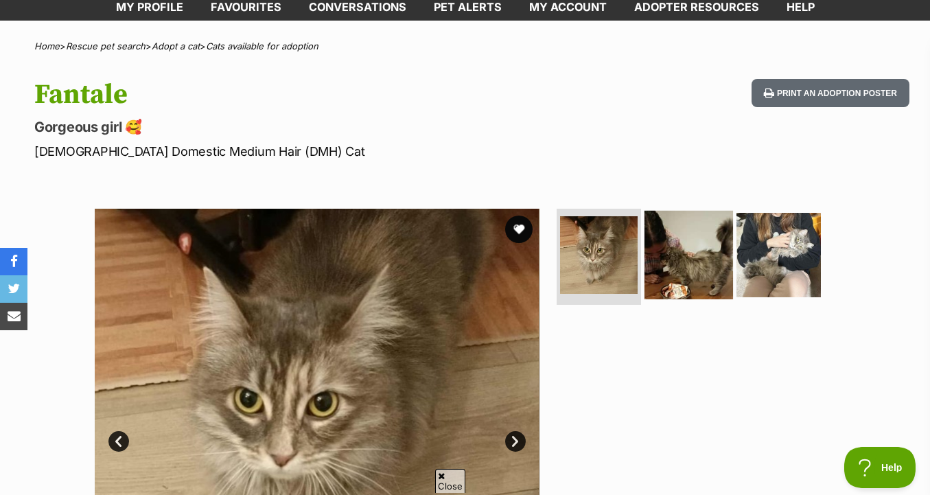
click at [712, 258] on img at bounding box center [688, 255] width 89 height 89
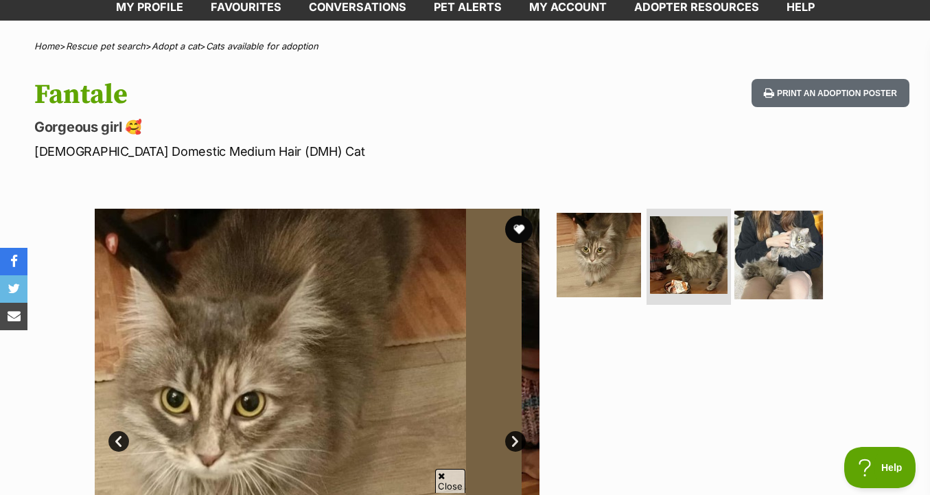
click at [764, 257] on img at bounding box center [778, 255] width 89 height 89
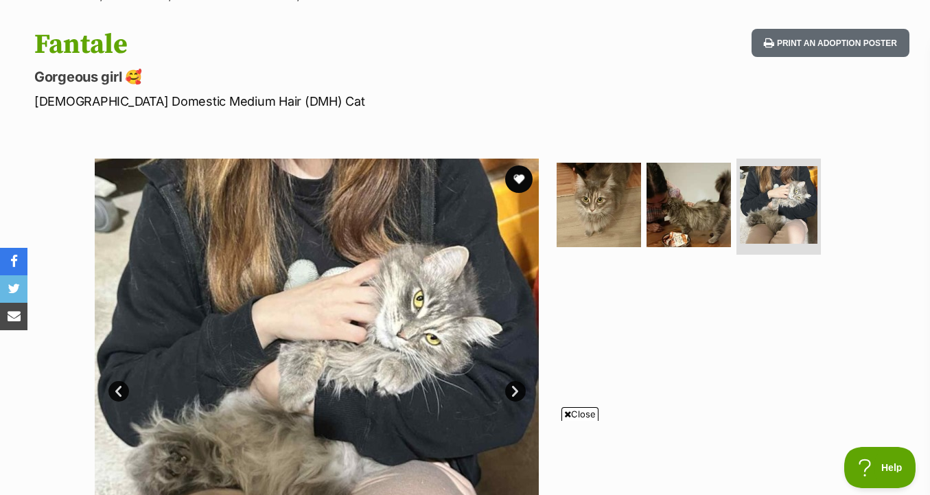
scroll to position [0, 0]
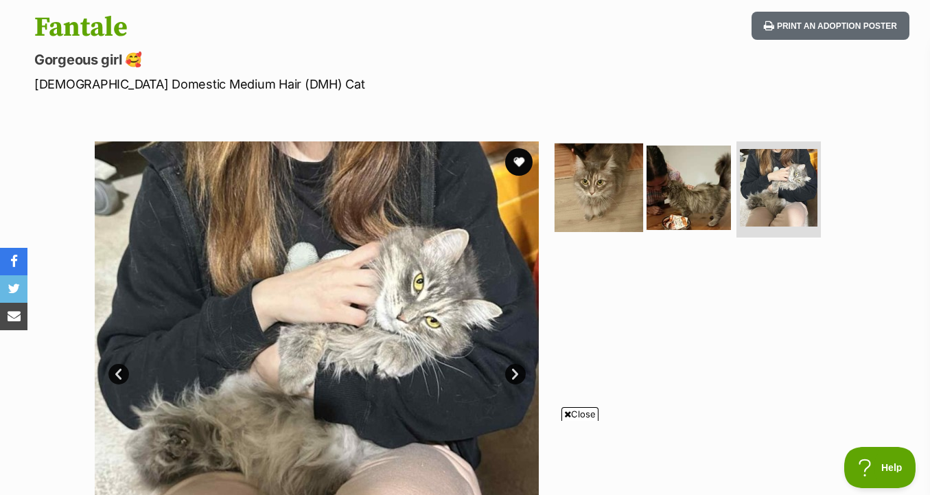
click at [616, 207] on img at bounding box center [599, 187] width 89 height 89
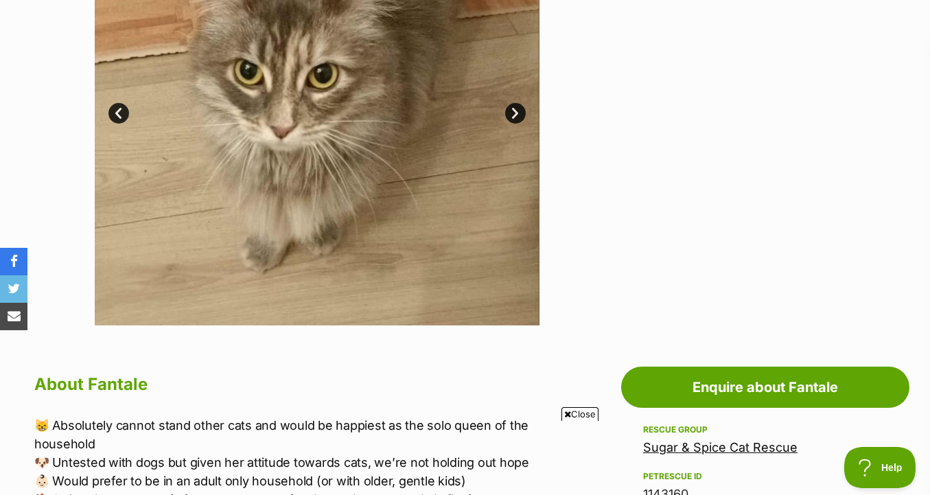
scroll to position [275, 0]
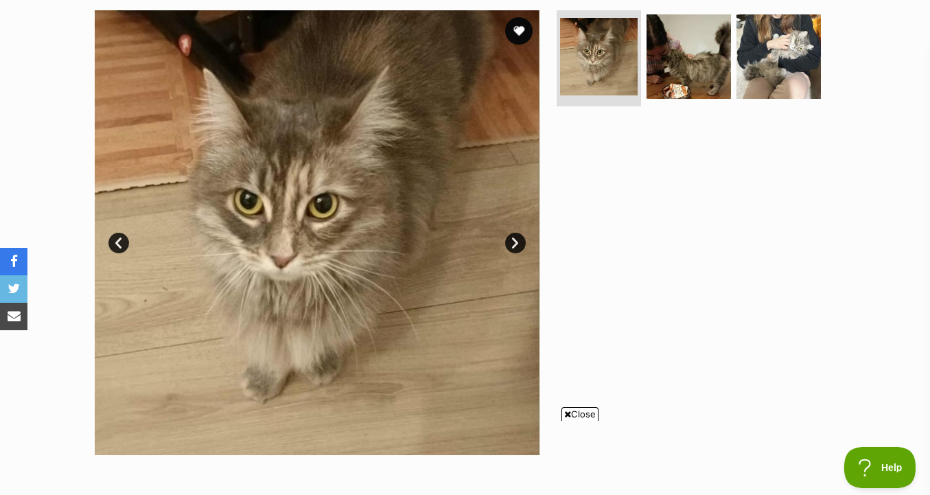
click at [673, 56] on img at bounding box center [689, 56] width 84 height 84
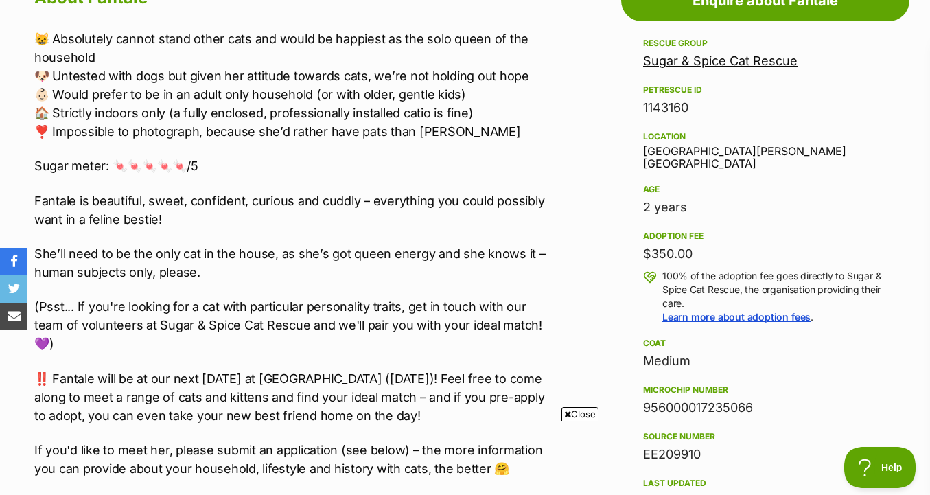
scroll to position [908, 0]
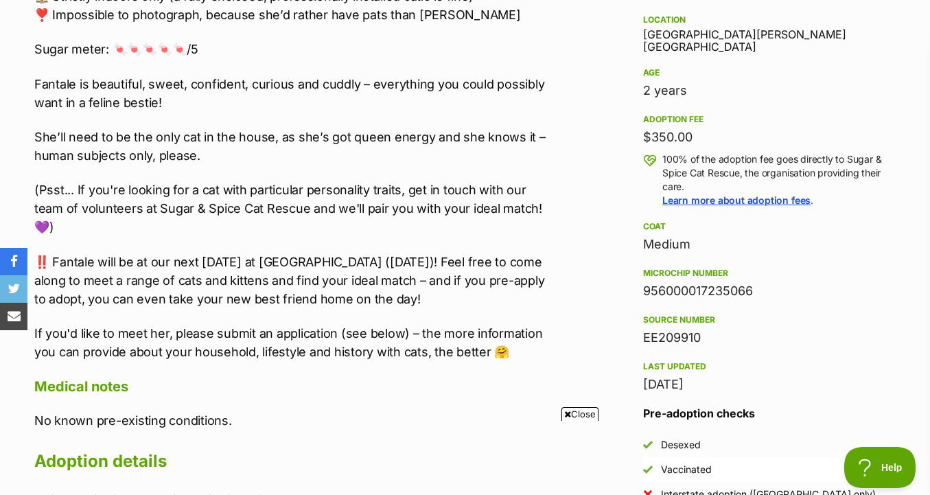
drag, startPoint x: 551, startPoint y: 60, endPoint x: 539, endPoint y: 288, distance: 228.9
click at [539, 288] on div "😸 Absolutely cannot stand other cats and would be happiest as the solo queen of…" at bounding box center [294, 137] width 520 height 448
click at [539, 288] on p "‼️ Fantale will be at our next adoption day at Pet O Northland (Saturday 20th S…" at bounding box center [294, 281] width 520 height 56
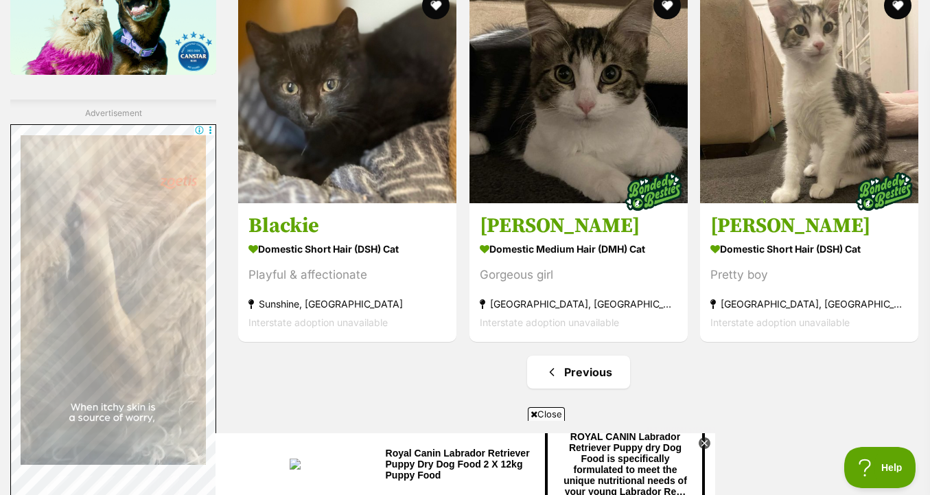
scroll to position [2319, 0]
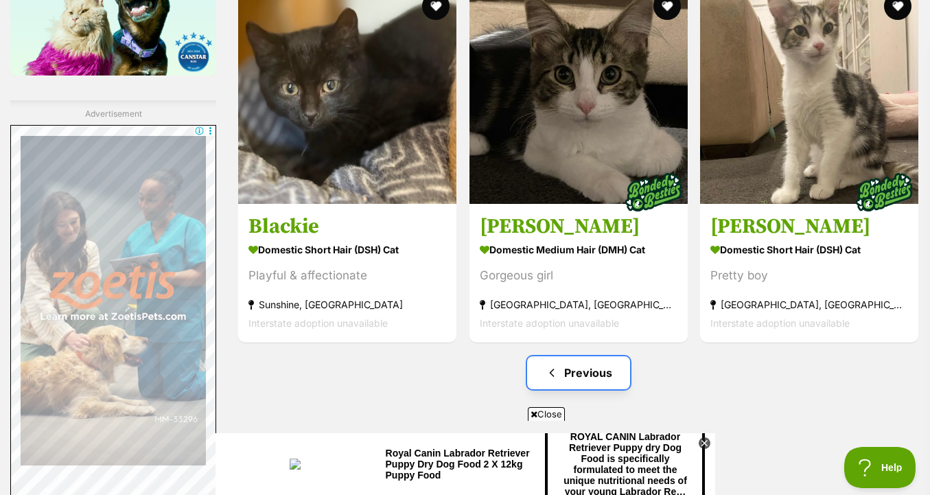
click at [570, 377] on link "Previous" at bounding box center [578, 372] width 103 height 33
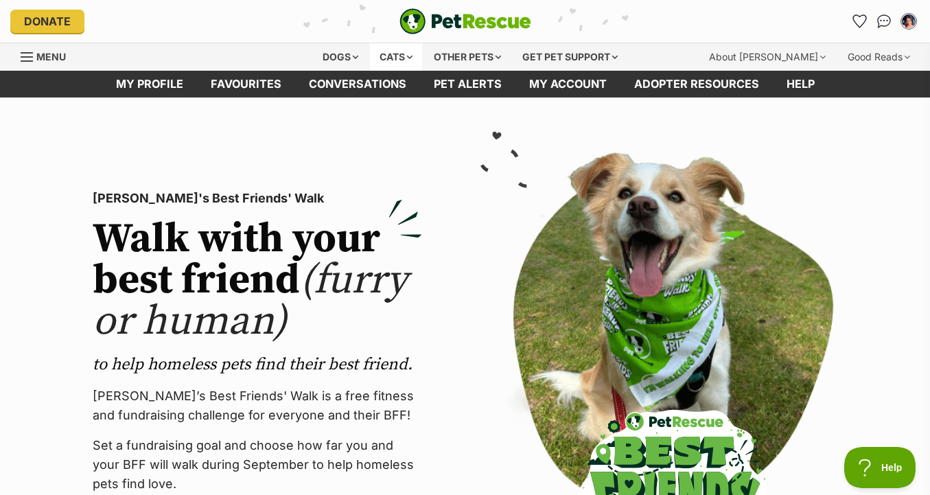
click at [386, 60] on div "Cats" at bounding box center [396, 56] width 52 height 27
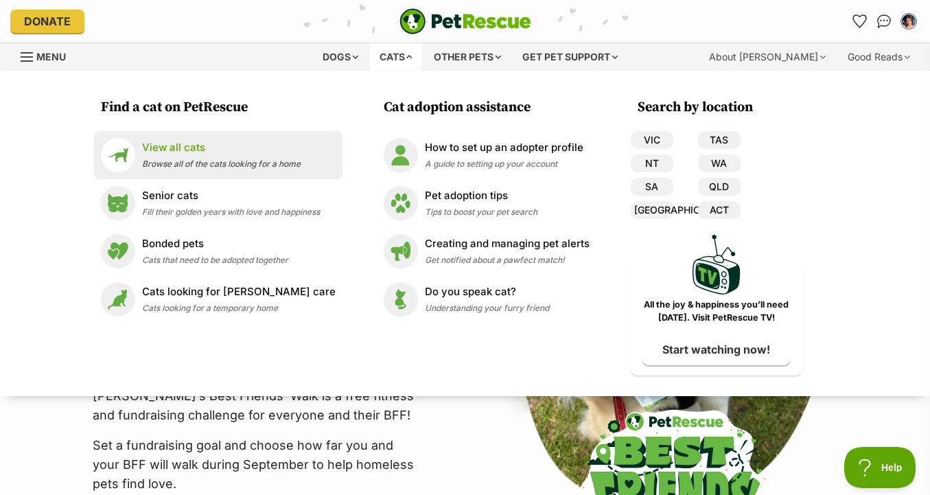
click at [233, 157] on div "View all cats Browse all of the cats looking for a home" at bounding box center [221, 155] width 159 height 30
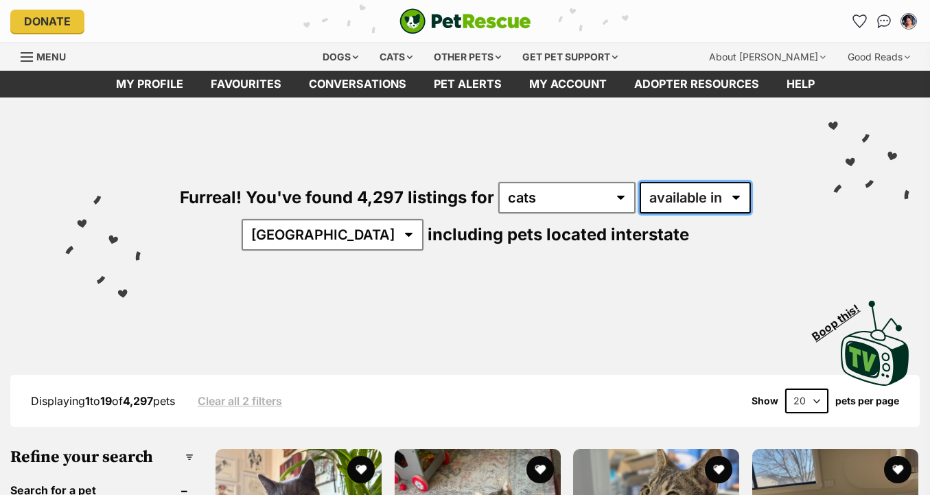
click at [707, 197] on select "available in located in" at bounding box center [695, 198] width 111 height 32
select select "disabled"
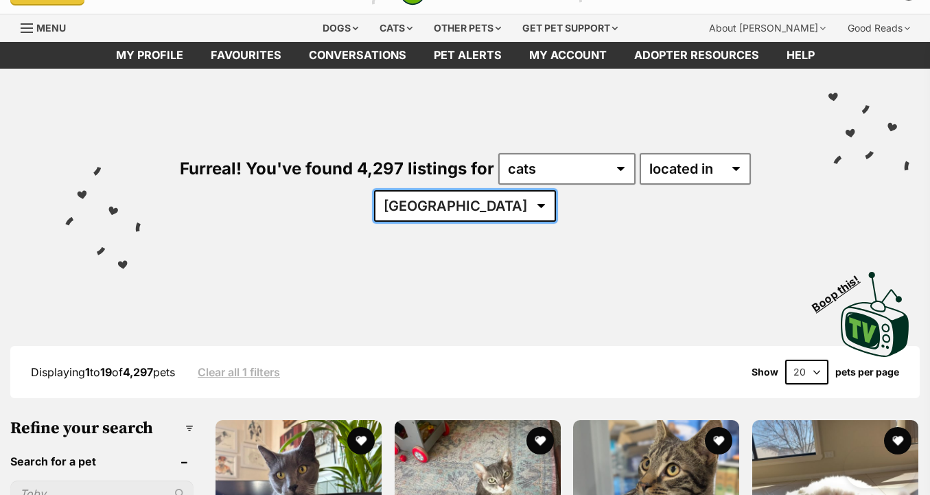
click at [483, 205] on select "Australia ACT NSW NT QLD SA TAS VIC WA" at bounding box center [465, 206] width 182 height 32
select select "VIC"
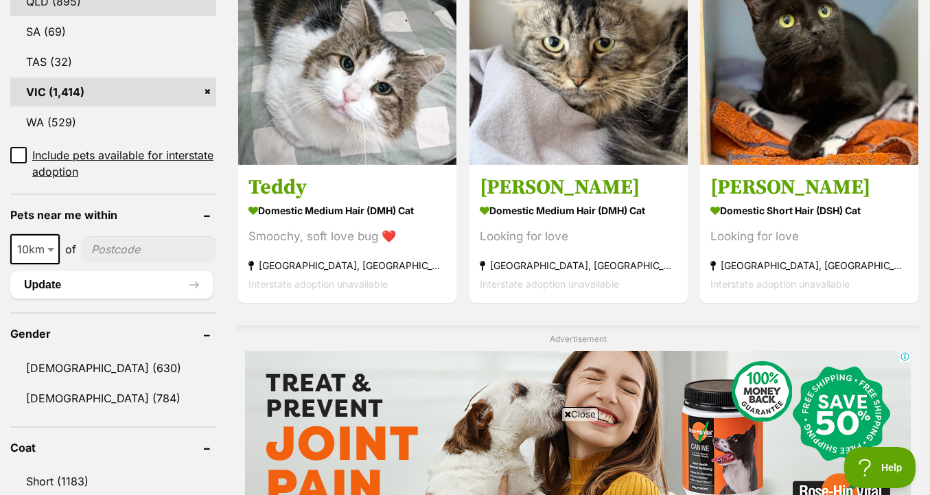
scroll to position [934, 0]
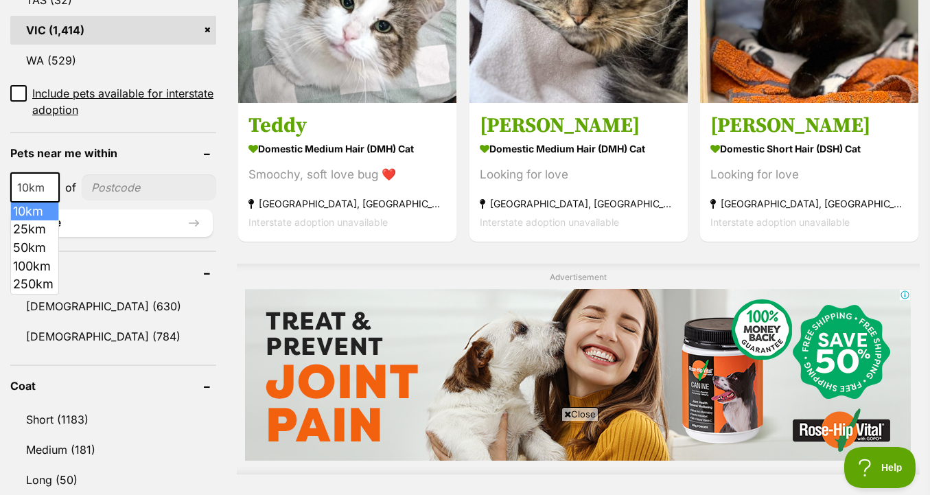
click at [49, 189] on b at bounding box center [50, 188] width 7 height 4
select select "25"
click at [116, 193] on input"] "postcode" at bounding box center [150, 187] width 132 height 26
click at [163, 242] on form "Refine your search Search for a pet Search Species Cats (1,414) Dogs (661) Othe…" at bounding box center [113, 503] width 206 height 1980
click at [139, 190] on input"] "postcode" at bounding box center [150, 187] width 132 height 26
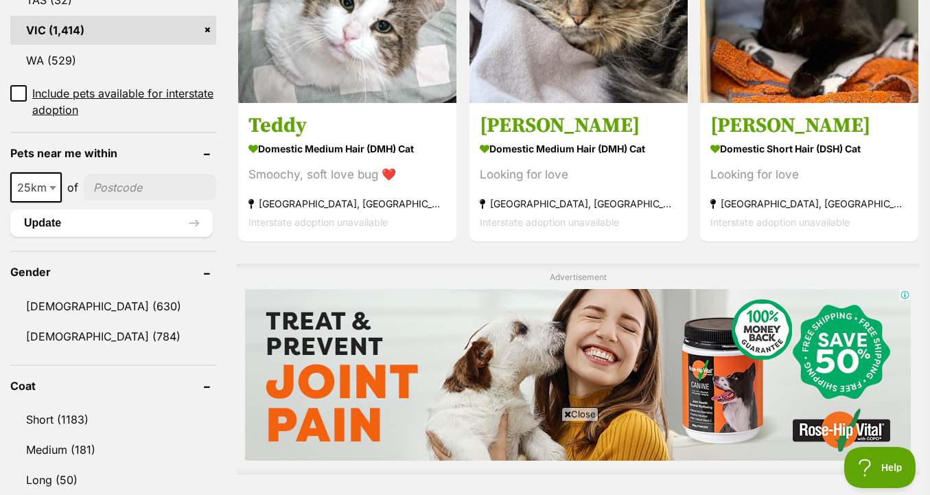
type input"] "3144"
click at [104, 222] on button "Update" at bounding box center [111, 222] width 202 height 27
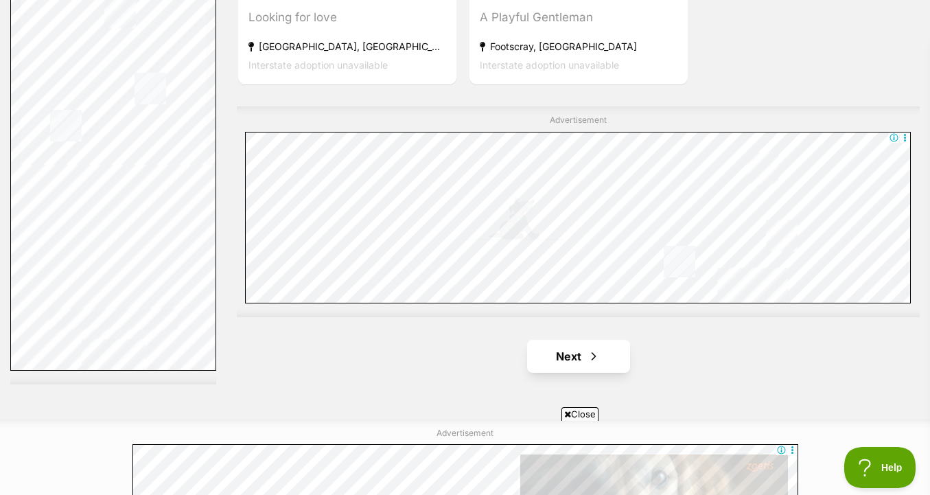
scroll to position [3281, 0]
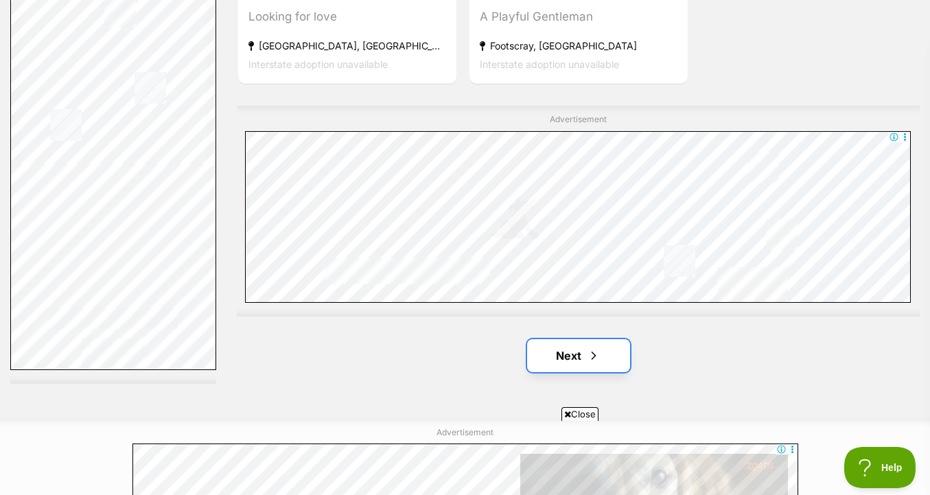
click at [581, 348] on link "Next" at bounding box center [578, 355] width 103 height 33
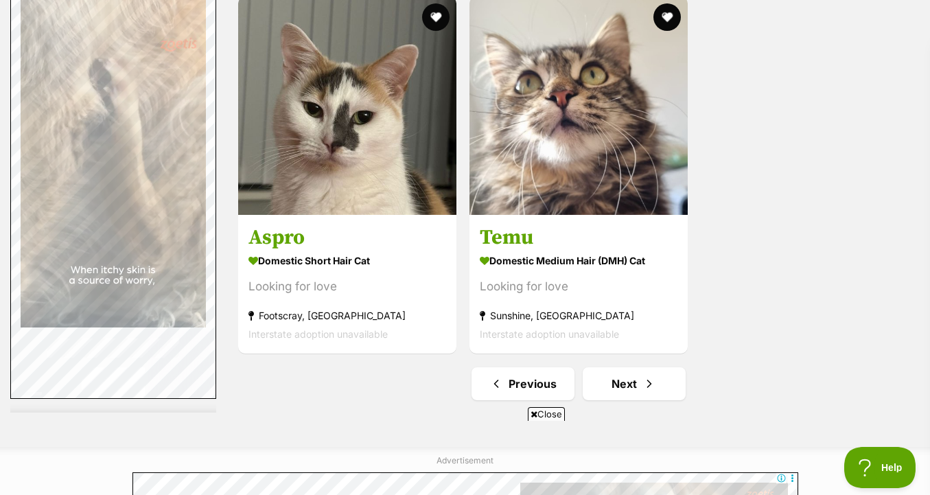
scroll to position [3244, 0]
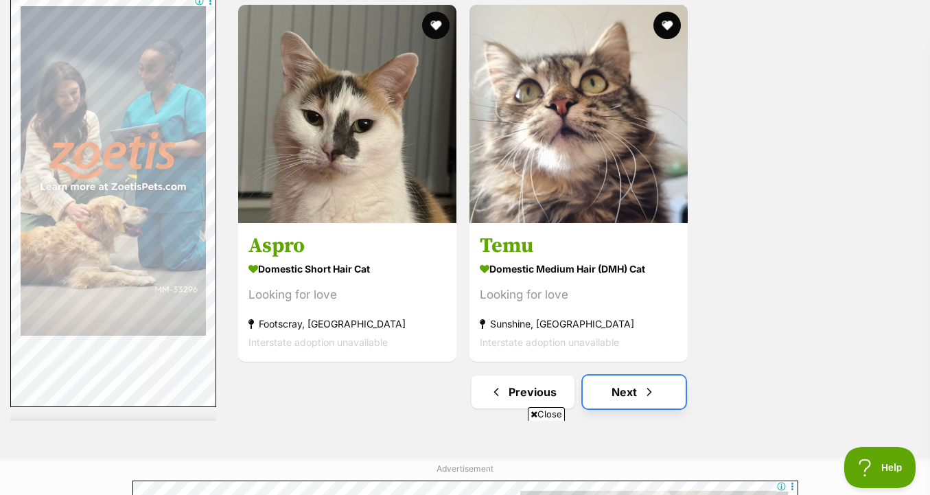
click at [638, 387] on link "Next" at bounding box center [634, 391] width 103 height 33
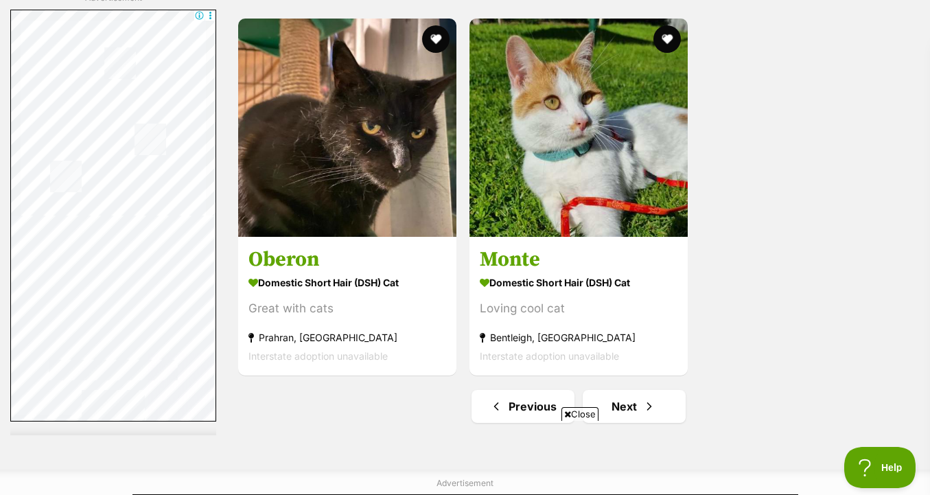
scroll to position [3358, 0]
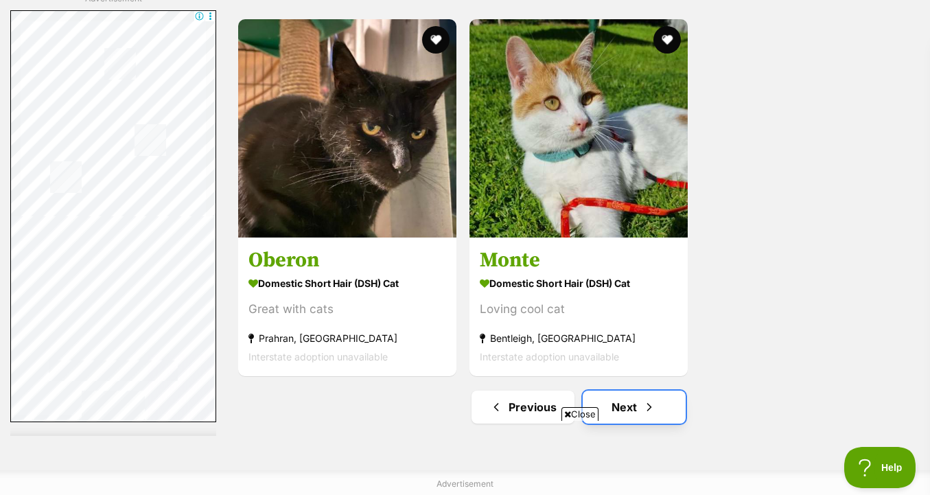
click at [622, 391] on link "Next" at bounding box center [634, 407] width 103 height 33
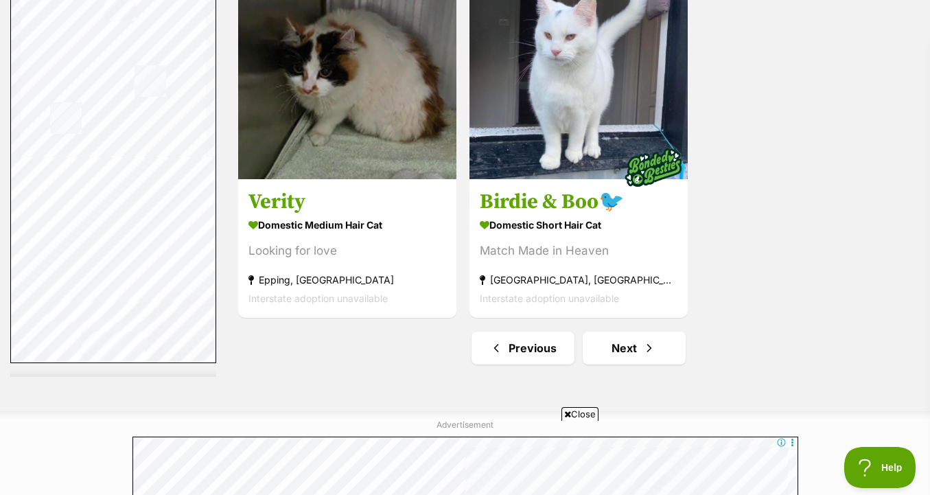
scroll to position [3277, 0]
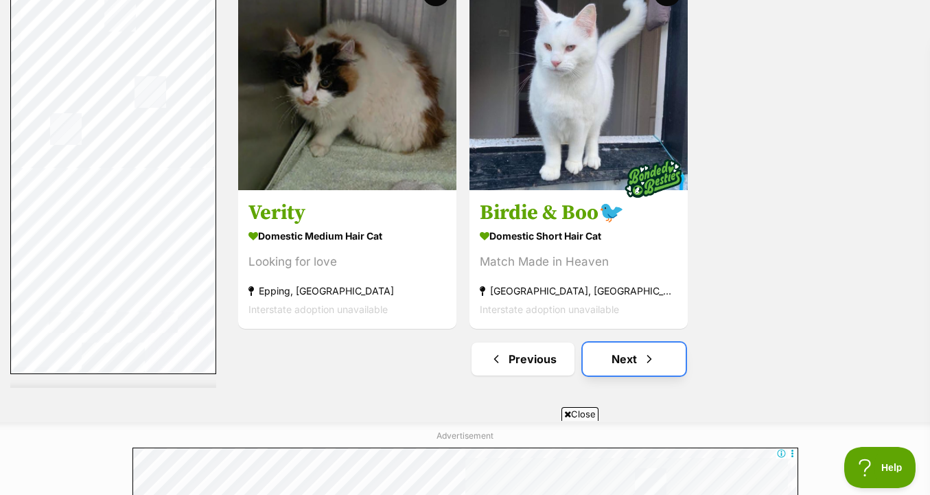
click at [627, 364] on link "Next" at bounding box center [634, 358] width 103 height 33
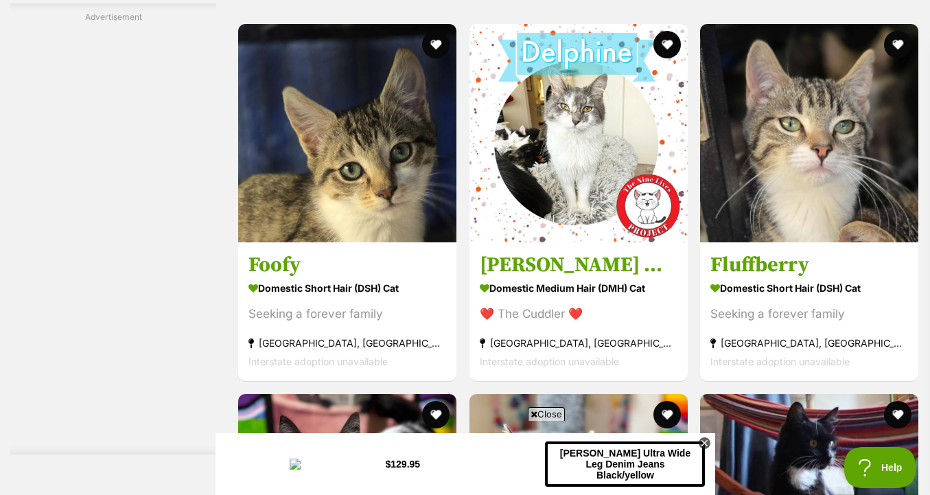
scroll to position [2604, 0]
